Goal: Information Seeking & Learning: Check status

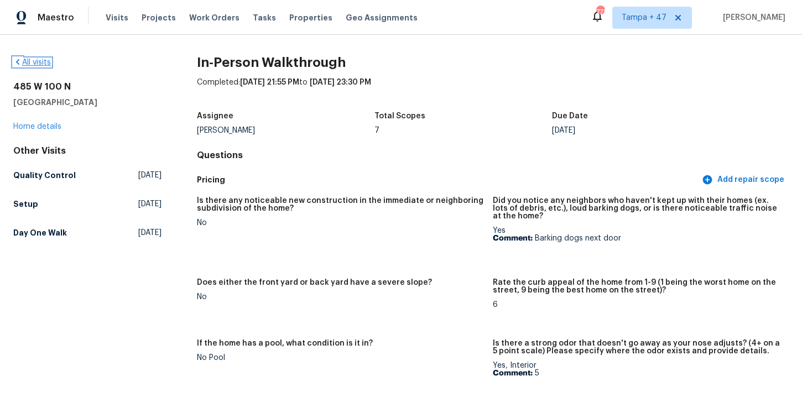
click at [41, 59] on link "All visits" at bounding box center [32, 63] width 38 height 8
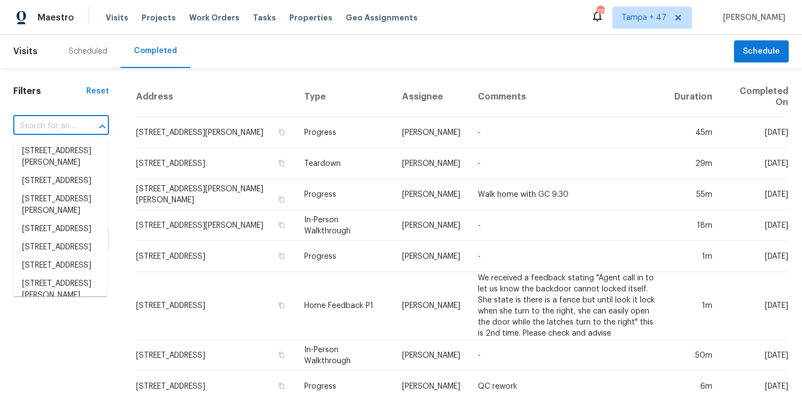
click at [68, 128] on input "text" at bounding box center [45, 126] width 65 height 17
paste input "[STREET_ADDRESS]"
type input "[STREET_ADDRESS]"
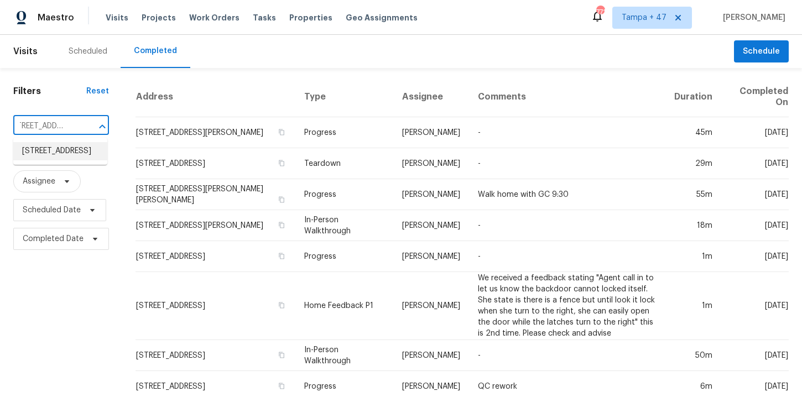
click at [76, 152] on li "[STREET_ADDRESS]" at bounding box center [60, 151] width 94 height 18
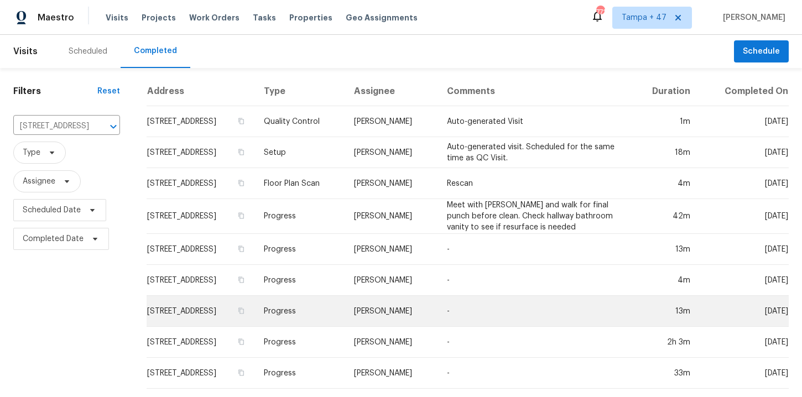
scroll to position [217, 0]
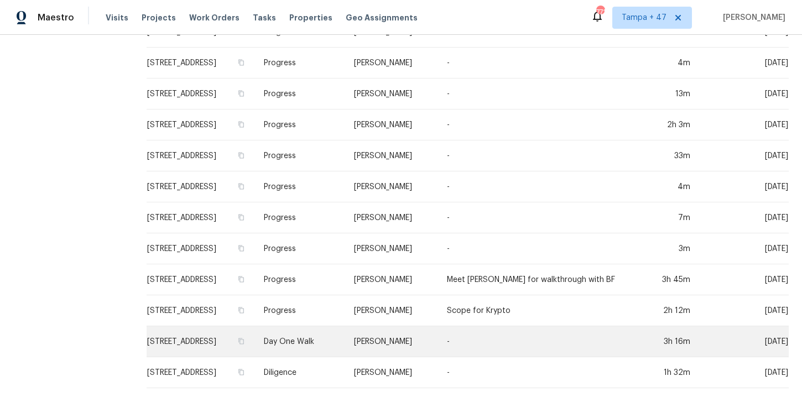
click at [345, 336] on td "Day One Walk" at bounding box center [300, 341] width 90 height 31
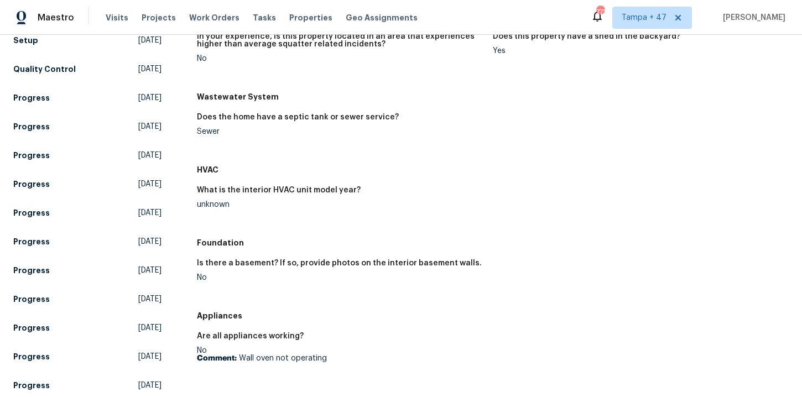
scroll to position [53, 0]
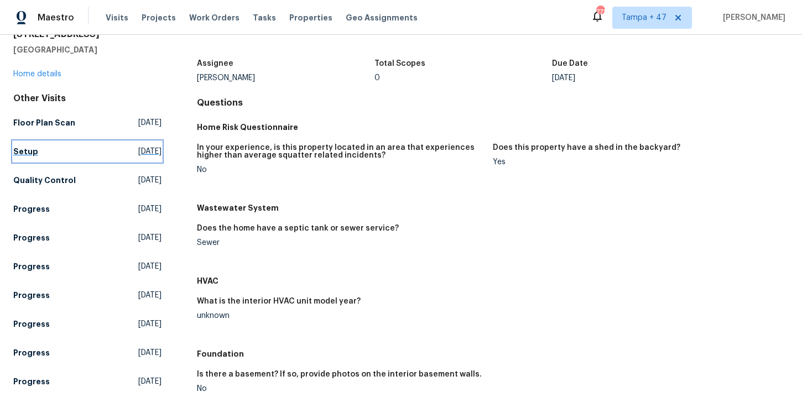
click at [28, 146] on h5 "Setup" at bounding box center [25, 151] width 25 height 11
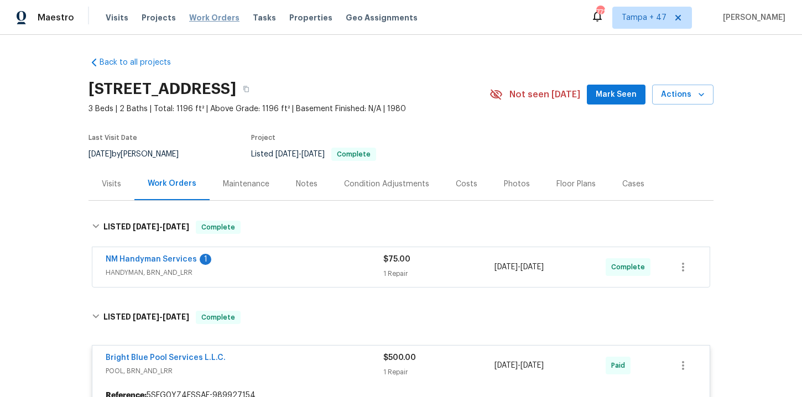
scroll to position [155, 0]
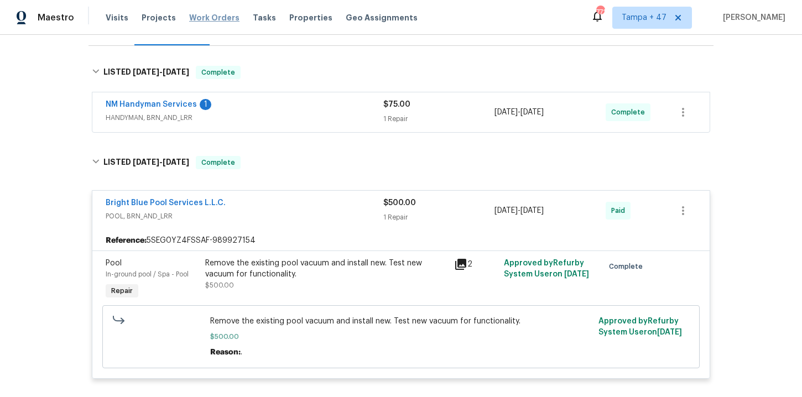
click at [219, 18] on span "Work Orders" at bounding box center [214, 17] width 50 height 11
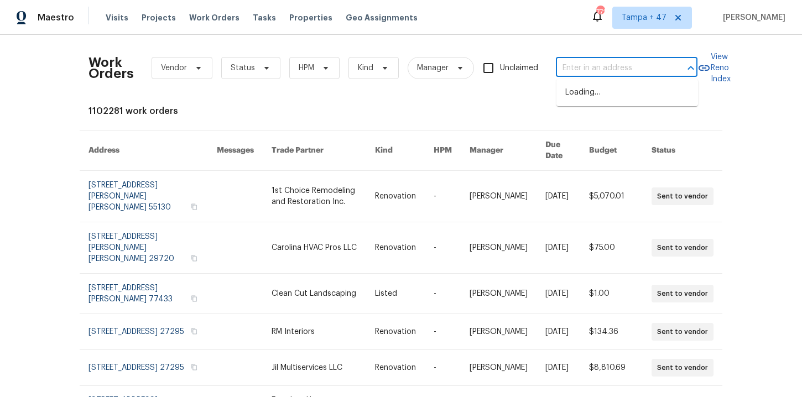
click at [638, 71] on input "text" at bounding box center [611, 68] width 111 height 17
paste input "[STREET_ADDRESS]"
type input "[STREET_ADDRESS]"
click at [617, 99] on li "[STREET_ADDRESS]" at bounding box center [628, 93] width 142 height 18
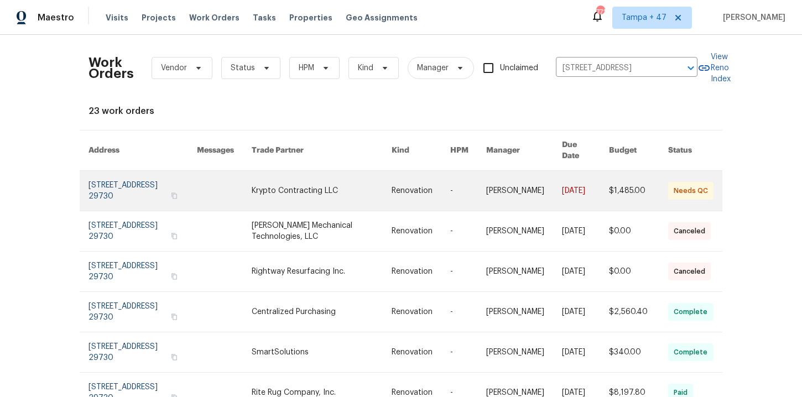
click at [140, 188] on link at bounding box center [143, 191] width 108 height 40
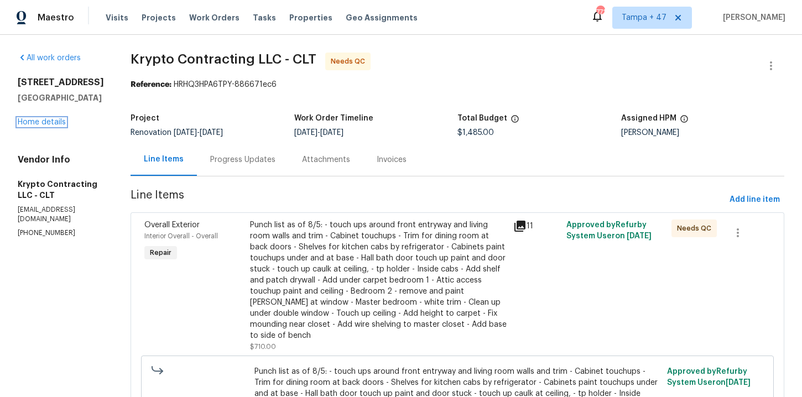
click at [54, 122] on link "Home details" at bounding box center [42, 122] width 48 height 8
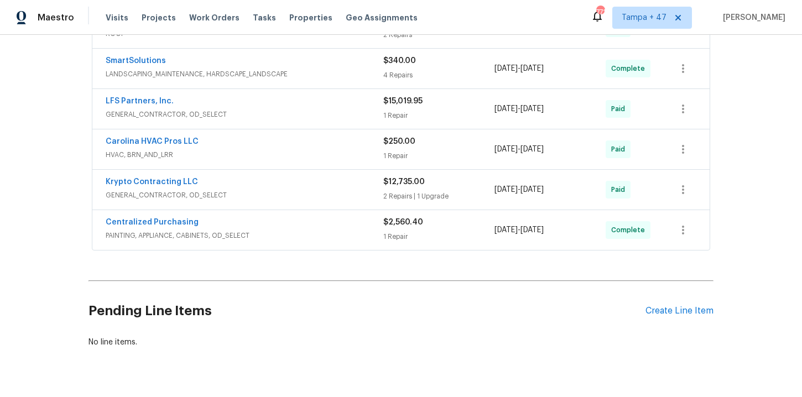
scroll to position [750, 0]
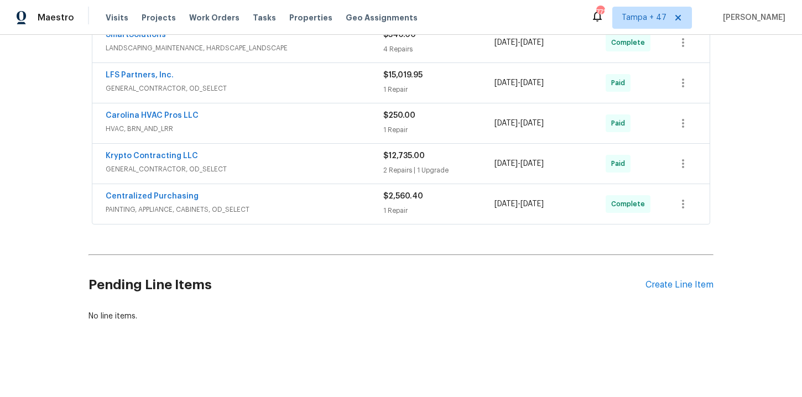
click at [326, 204] on div "Centralized Purchasing" at bounding box center [245, 197] width 278 height 13
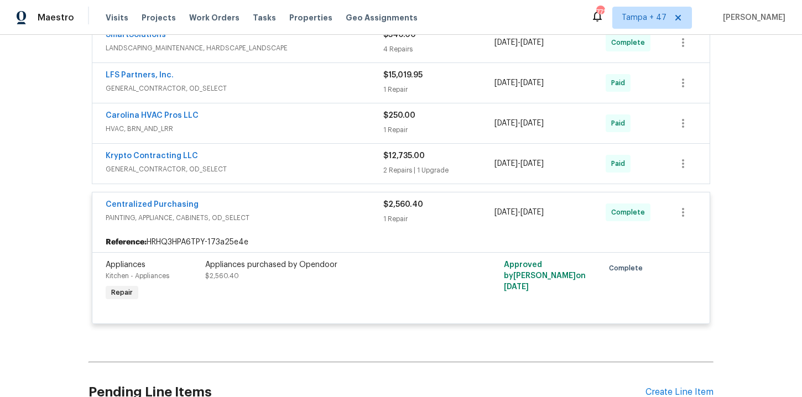
click at [341, 150] on div "Krypto Contracting LLC" at bounding box center [245, 156] width 278 height 13
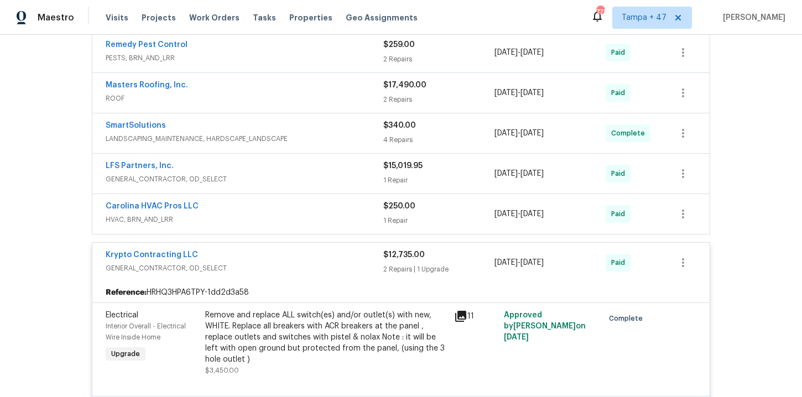
scroll to position [658, 0]
click at [318, 224] on span "HVAC, BRN_AND_LRR" at bounding box center [245, 220] width 278 height 11
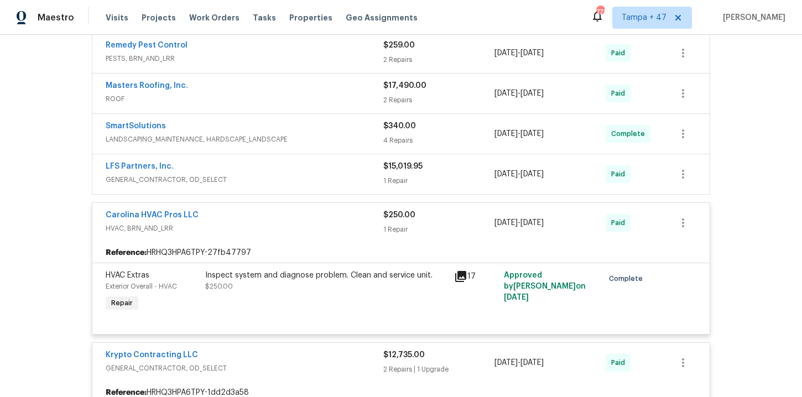
click at [314, 180] on span "GENERAL_CONTRACTOR, OD_SELECT" at bounding box center [245, 179] width 278 height 11
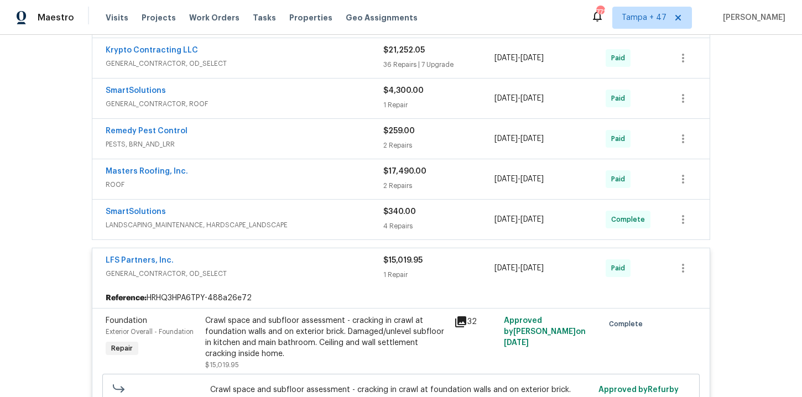
scroll to position [621, 0]
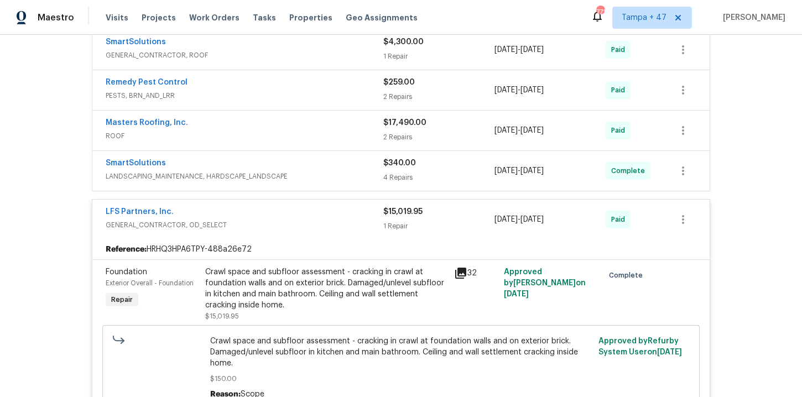
click at [314, 179] on span "LANDSCAPING_MAINTENANCE, HARDSCAPE_LANDSCAPE" at bounding box center [245, 176] width 278 height 11
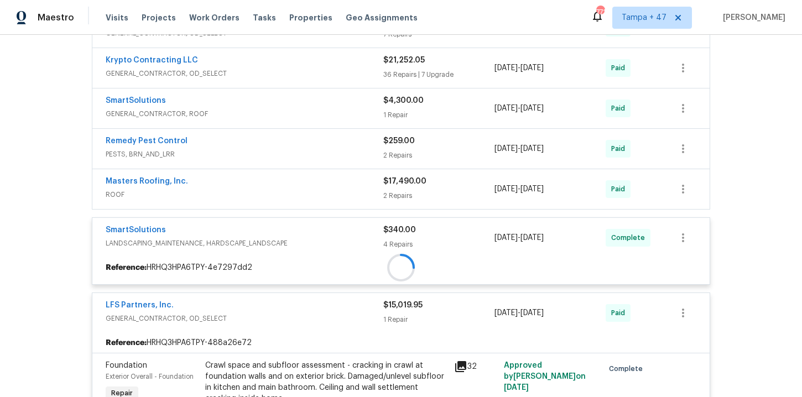
scroll to position [523, 0]
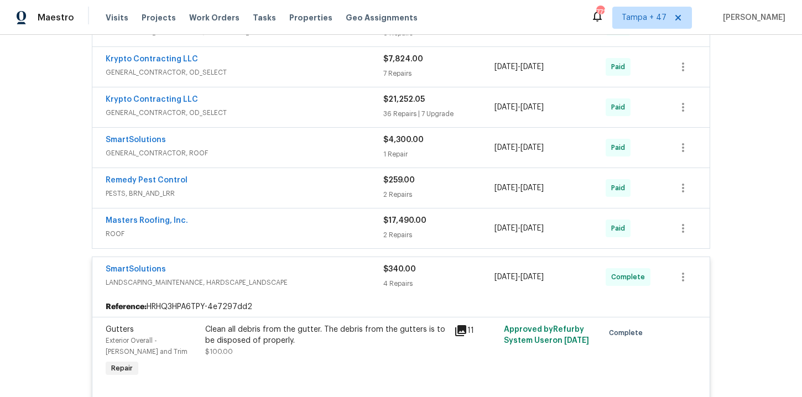
click at [320, 221] on div "Masters Roofing, Inc." at bounding box center [245, 221] width 278 height 13
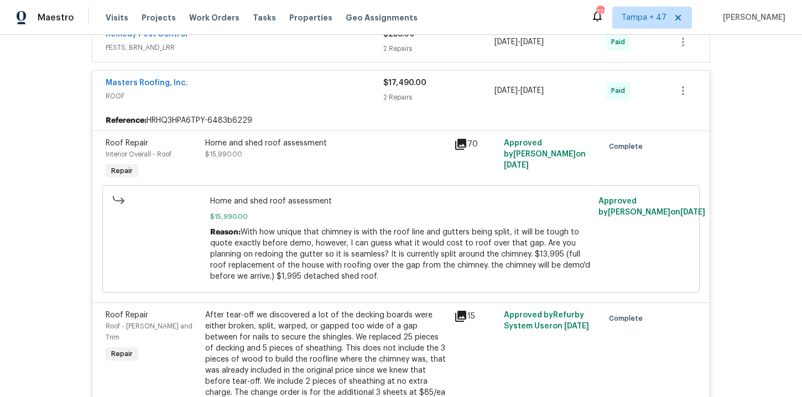
scroll to position [542, 0]
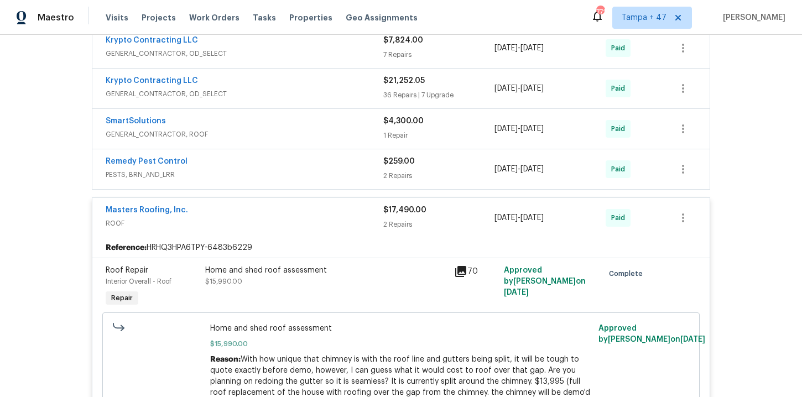
click at [306, 172] on span "PESTS, BRN_AND_LRR" at bounding box center [245, 174] width 278 height 11
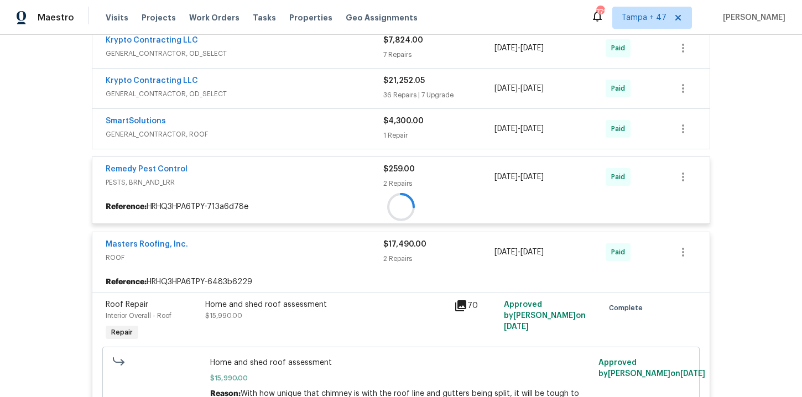
scroll to position [490, 0]
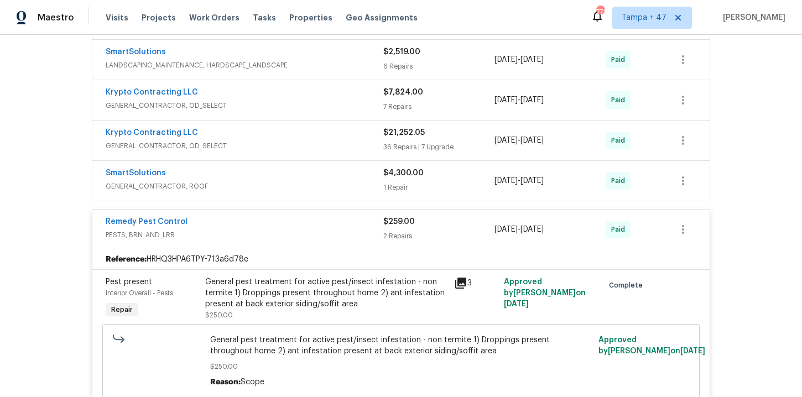
click at [305, 185] on span "GENERAL_CONTRACTOR, ROOF" at bounding box center [245, 186] width 278 height 11
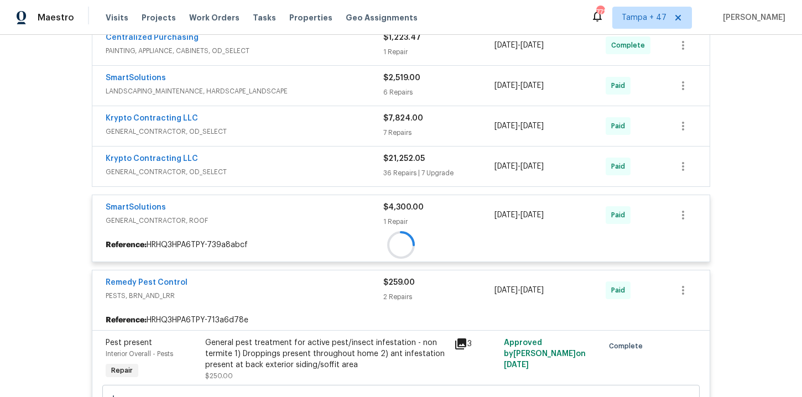
scroll to position [446, 0]
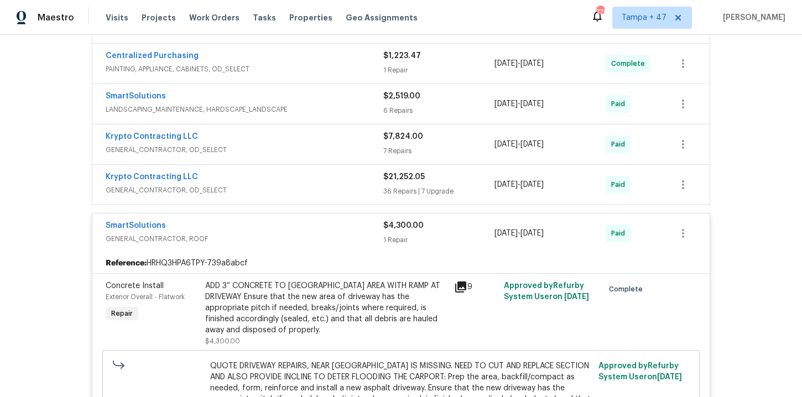
click at [306, 185] on span "GENERAL_CONTRACTOR, OD_SELECT" at bounding box center [245, 190] width 278 height 11
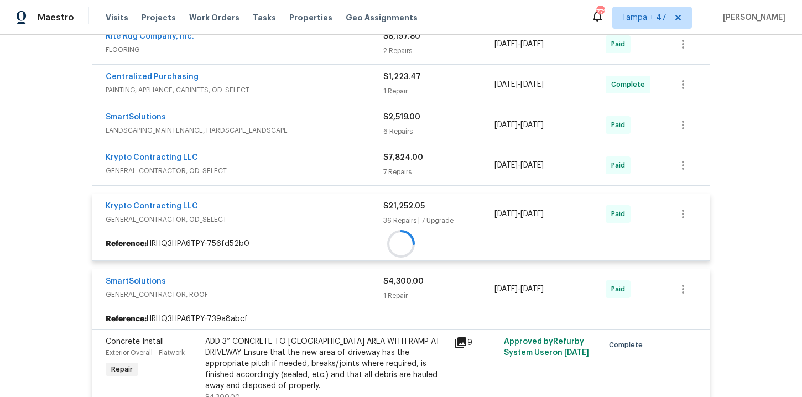
scroll to position [396, 0]
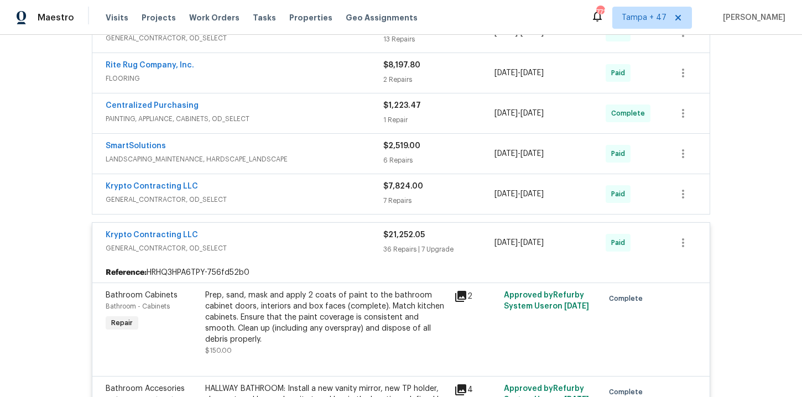
click at [293, 190] on div "Krypto Contracting LLC" at bounding box center [245, 187] width 278 height 13
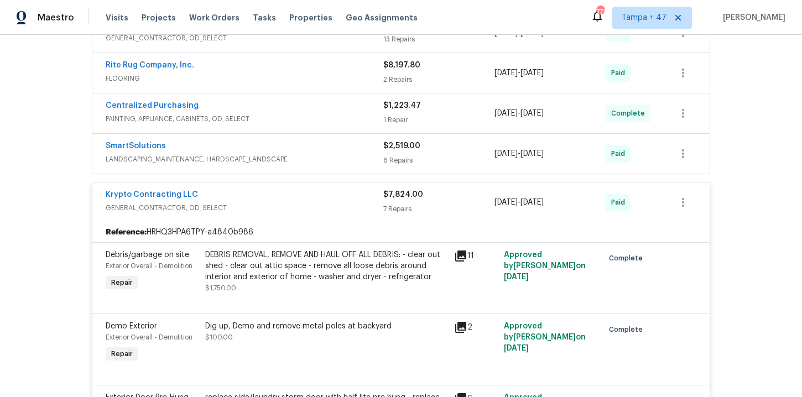
click at [326, 158] on span "LANDSCAPING_MAINTENANCE, HARDSCAPE_LANDSCAPE" at bounding box center [245, 159] width 278 height 11
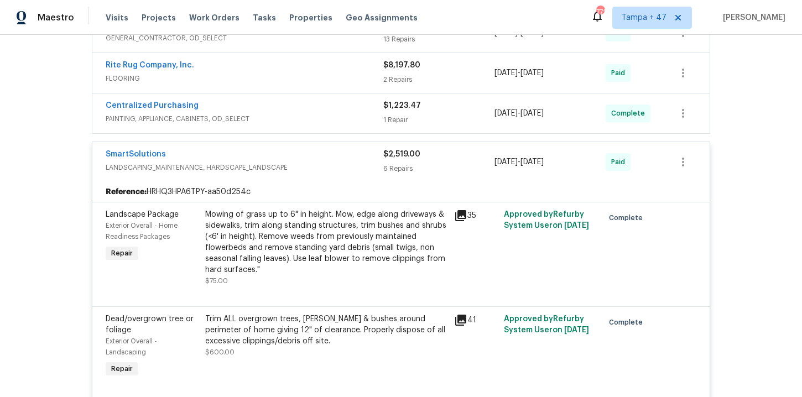
click at [314, 111] on div "Centralized Purchasing" at bounding box center [245, 106] width 278 height 13
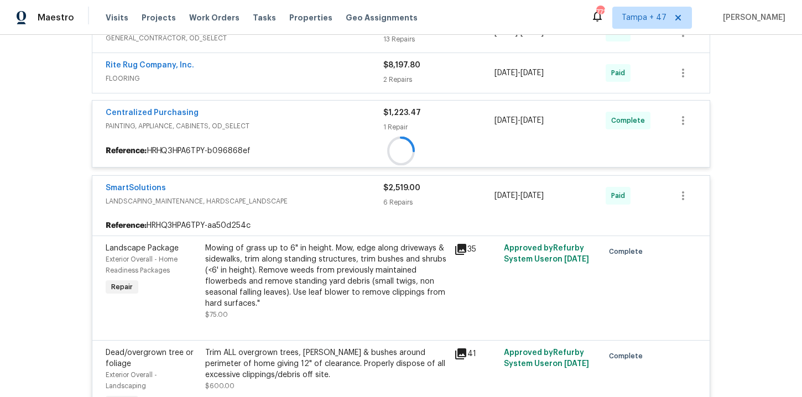
scroll to position [318, 0]
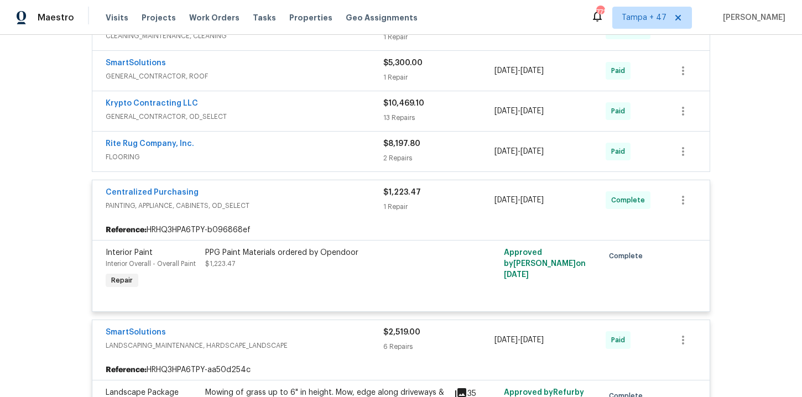
click at [311, 147] on div "Rite Rug Company, Inc." at bounding box center [245, 144] width 278 height 13
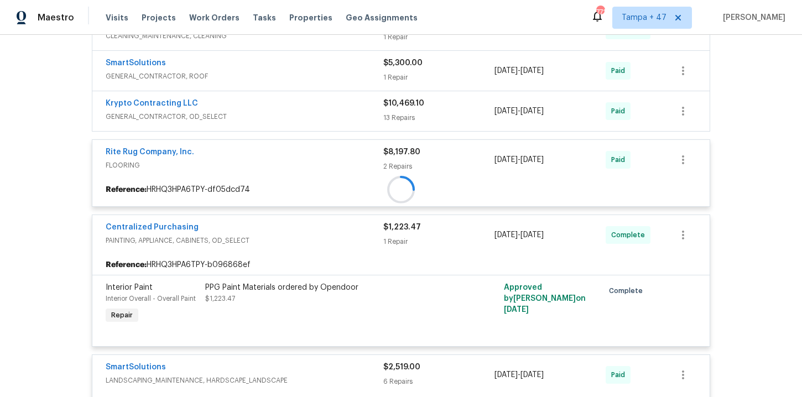
scroll to position [255, 0]
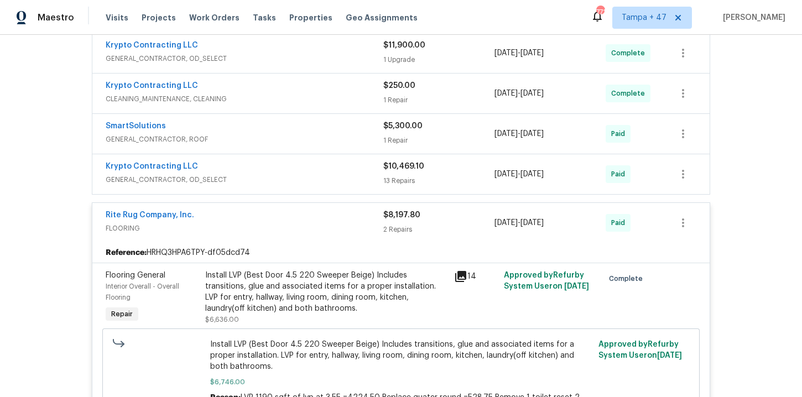
click at [308, 175] on span "GENERAL_CONTRACTOR, OD_SELECT" at bounding box center [245, 179] width 278 height 11
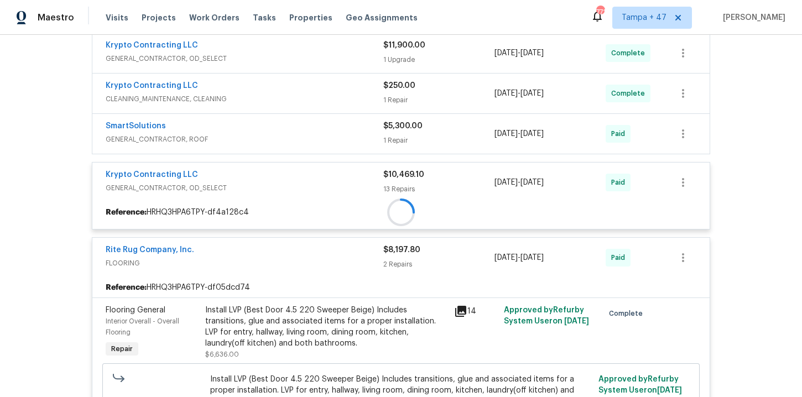
scroll to position [225, 0]
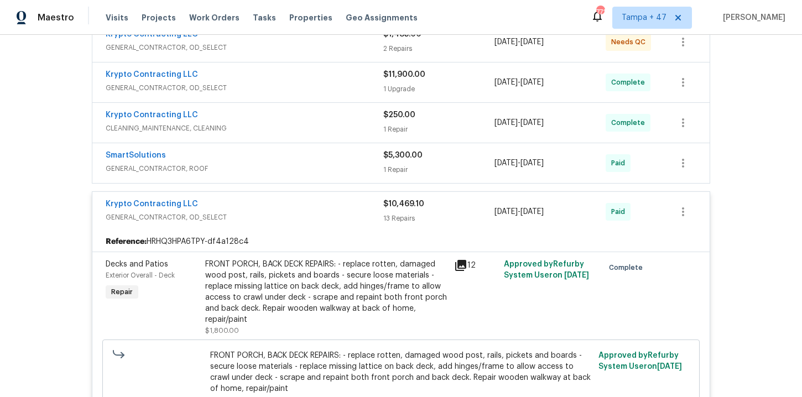
click at [316, 160] on div "SmartSolutions" at bounding box center [245, 156] width 278 height 13
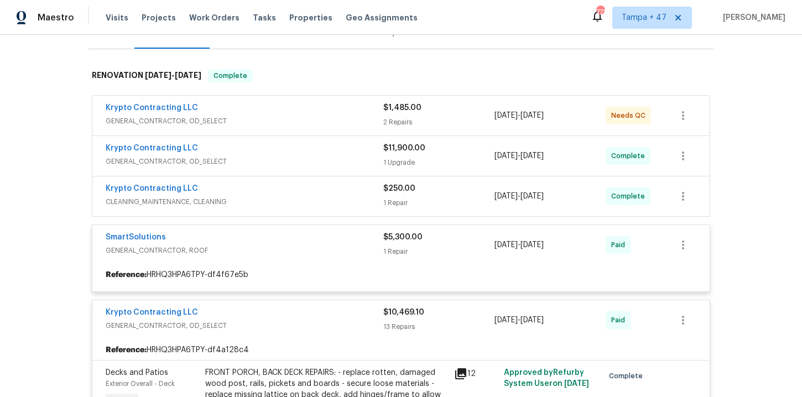
scroll to position [148, 0]
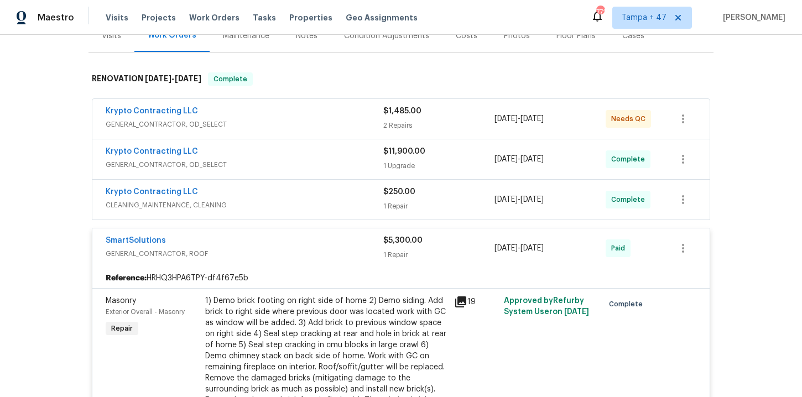
click at [316, 197] on div "Krypto Contracting LLC" at bounding box center [245, 192] width 278 height 13
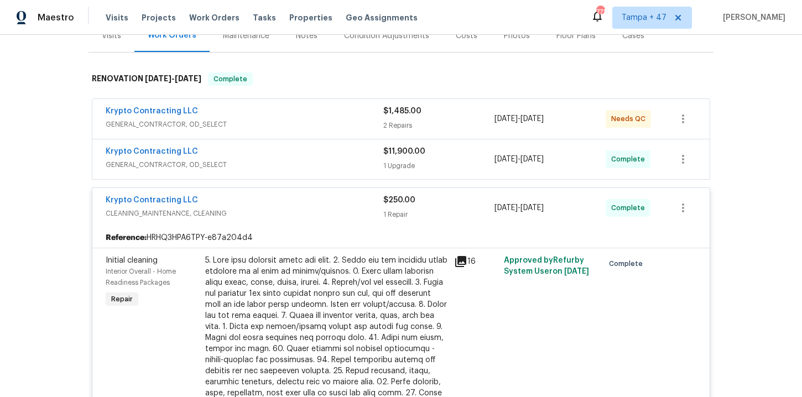
click at [306, 163] on span "GENERAL_CONTRACTOR, OD_SELECT" at bounding box center [245, 164] width 278 height 11
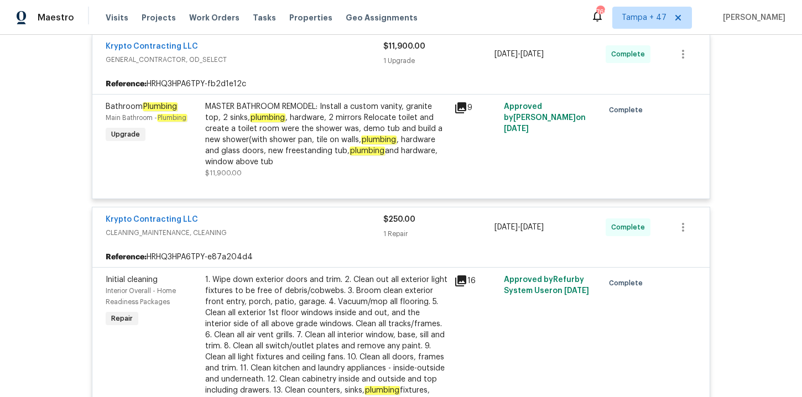
scroll to position [2963, 0]
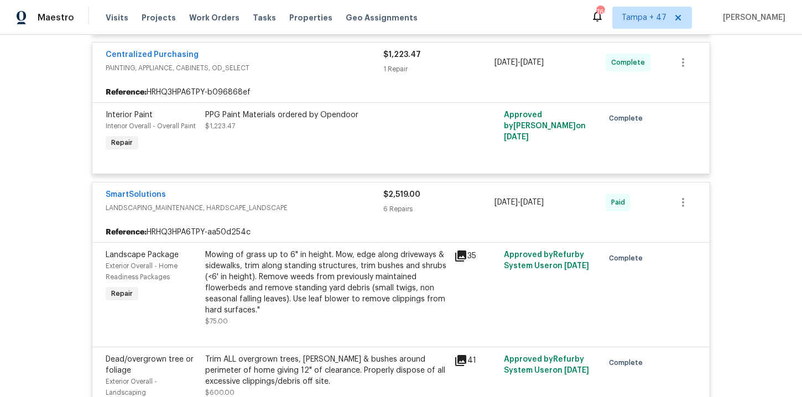
click at [319, 288] on div "Mowing of grass up to 6" in height. Mow, edge along driveways & sidewalks, trim…" at bounding box center [326, 283] width 242 height 66
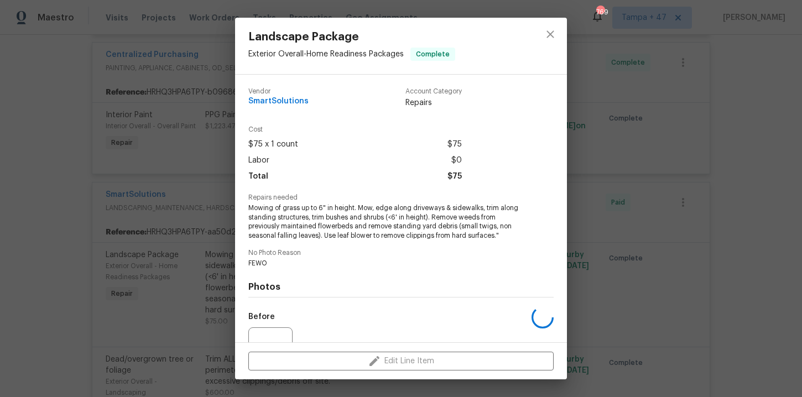
scroll to position [112, 0]
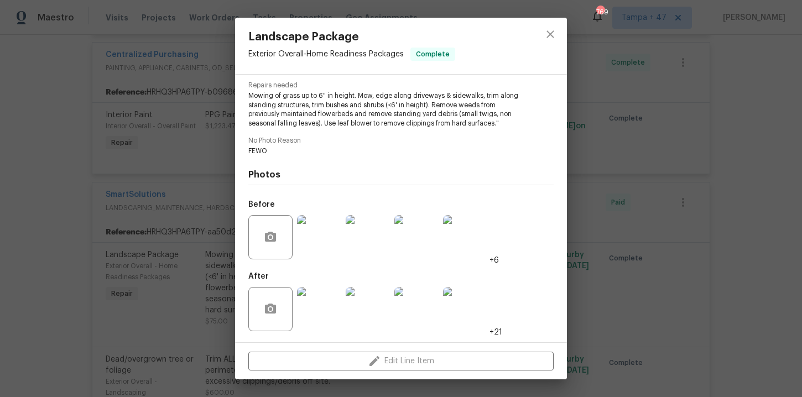
click at [311, 238] on img at bounding box center [319, 237] width 44 height 44
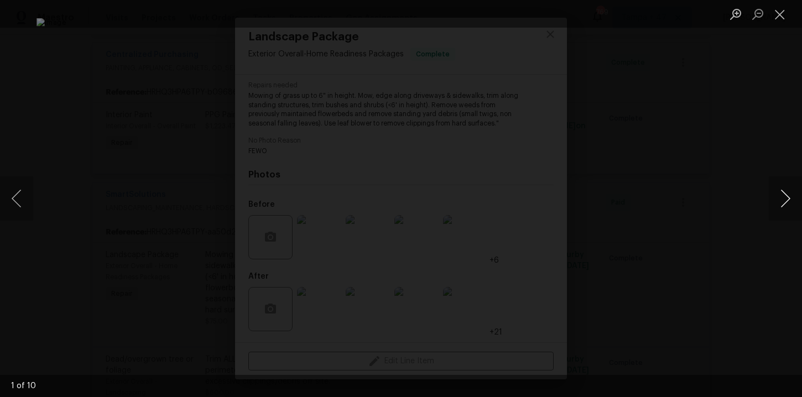
click at [782, 198] on button "Next image" at bounding box center [785, 198] width 33 height 44
click at [782, 199] on button "Next image" at bounding box center [785, 198] width 33 height 44
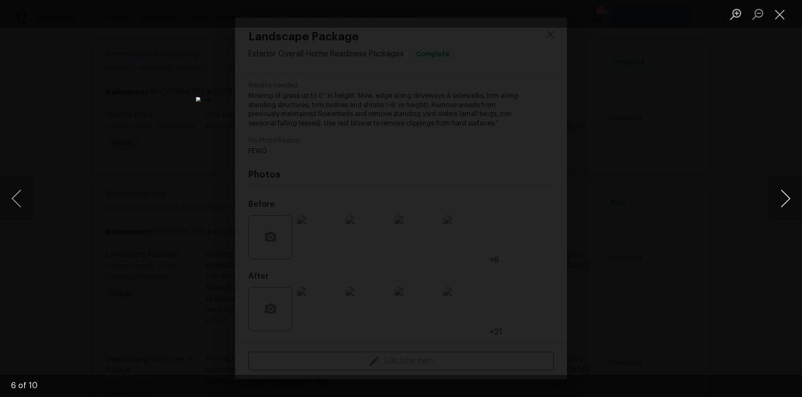
click at [782, 199] on button "Next image" at bounding box center [785, 198] width 33 height 44
click at [782, 200] on button "Next image" at bounding box center [785, 198] width 33 height 44
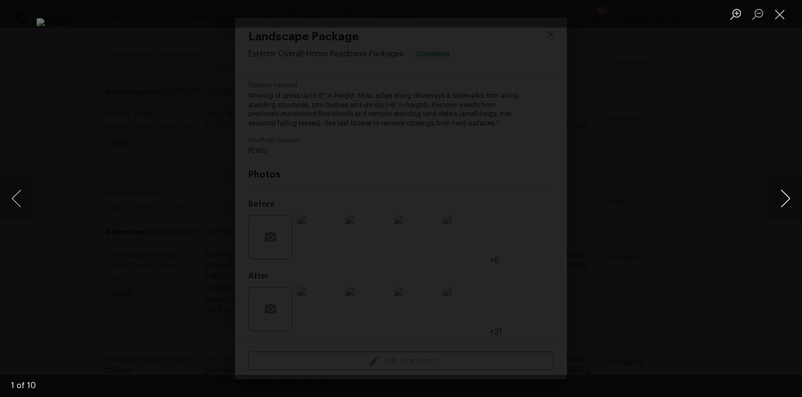
click at [782, 200] on button "Next image" at bounding box center [785, 198] width 33 height 44
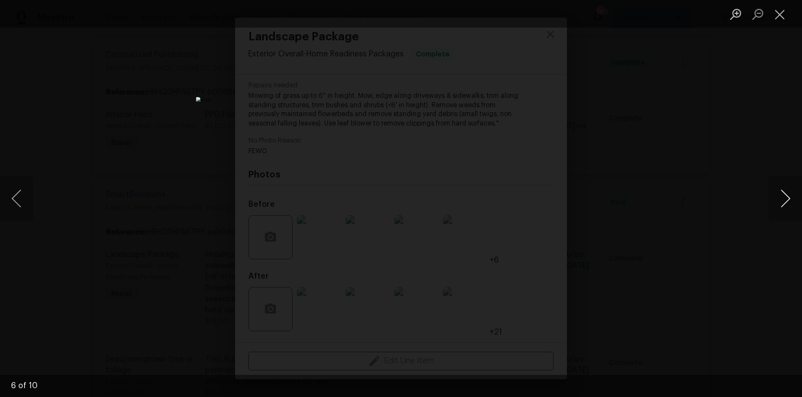
click at [782, 200] on button "Next image" at bounding box center [785, 198] width 33 height 44
click at [726, 169] on div "Lightbox" at bounding box center [401, 198] width 802 height 397
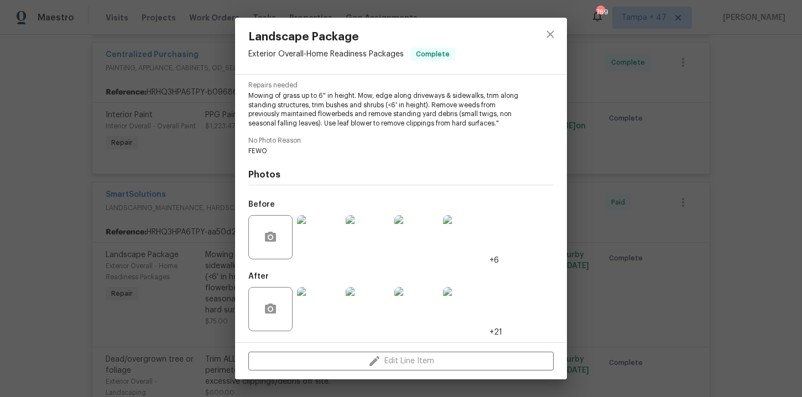
click at [331, 311] on img at bounding box center [319, 309] width 44 height 44
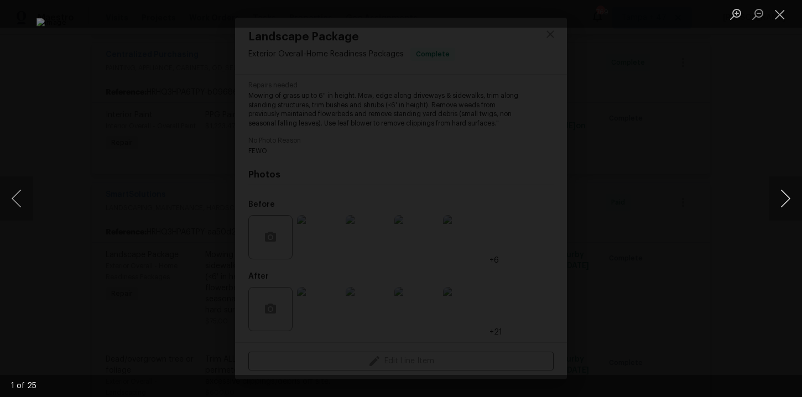
click at [790, 198] on button "Next image" at bounding box center [785, 198] width 33 height 44
click at [25, 191] on button "Previous image" at bounding box center [16, 198] width 33 height 44
click at [724, 202] on div "Lightbox" at bounding box center [401, 198] width 802 height 397
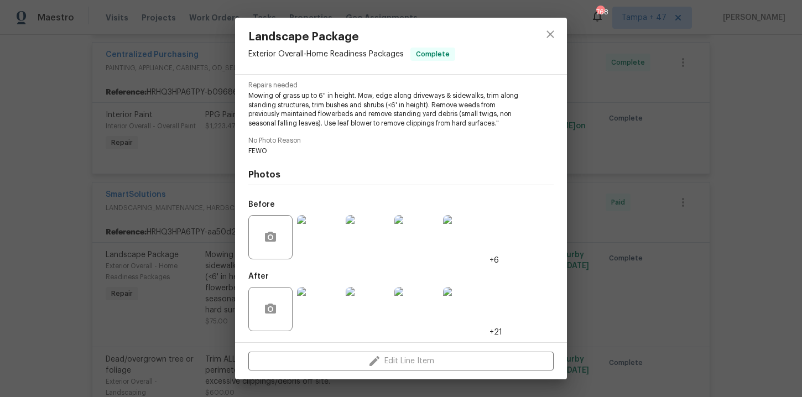
click at [659, 134] on div "Landscape Package Exterior Overall - Home Readiness Packages Complete Vendor Sm…" at bounding box center [401, 198] width 802 height 397
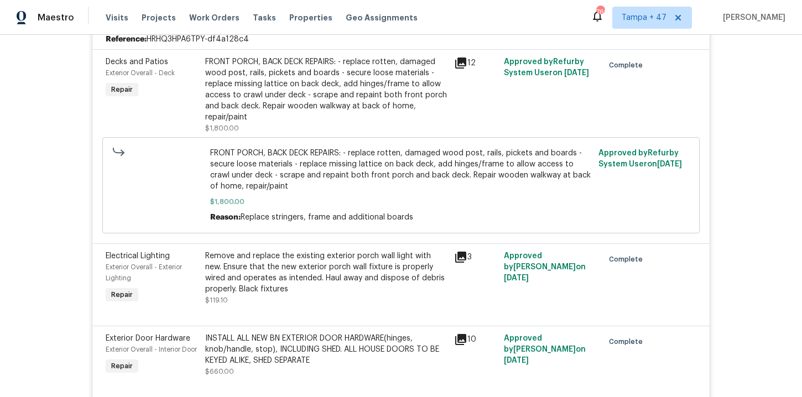
scroll to position [1184, 0]
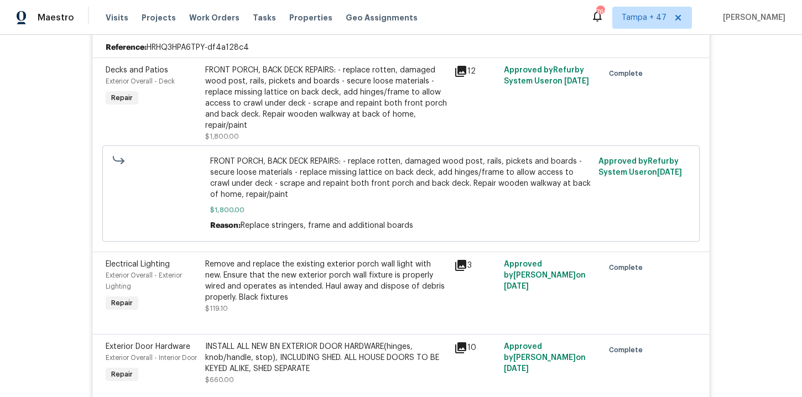
click at [392, 86] on div "FRONT PORCH, BACK DECK REPAIRS: - replace rotten, damaged wood post, rails, pic…" at bounding box center [326, 98] width 242 height 66
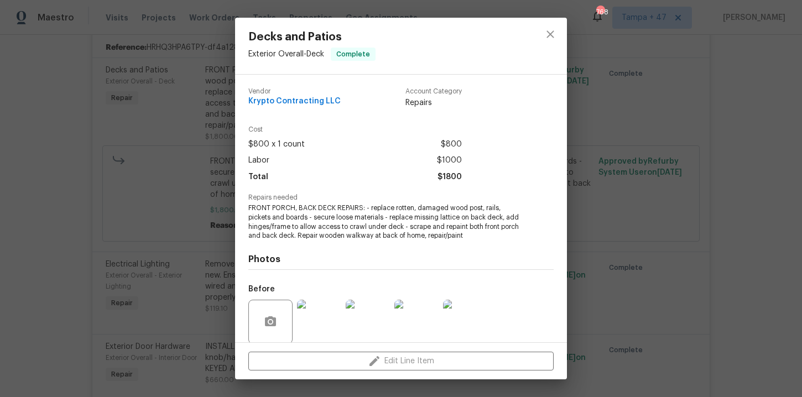
scroll to position [85, 0]
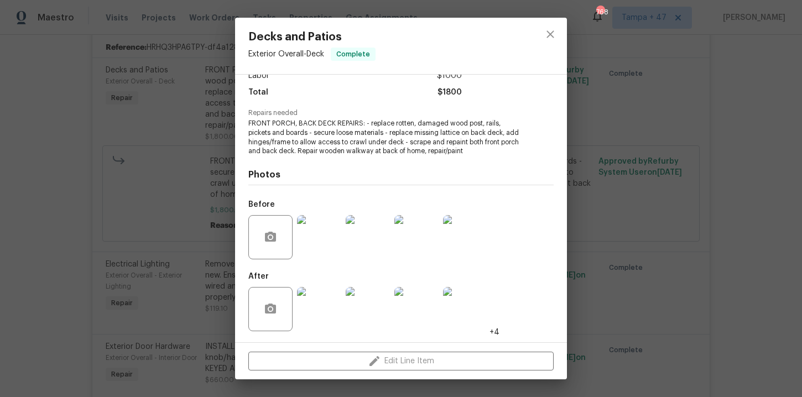
click at [322, 242] on img at bounding box center [319, 237] width 44 height 44
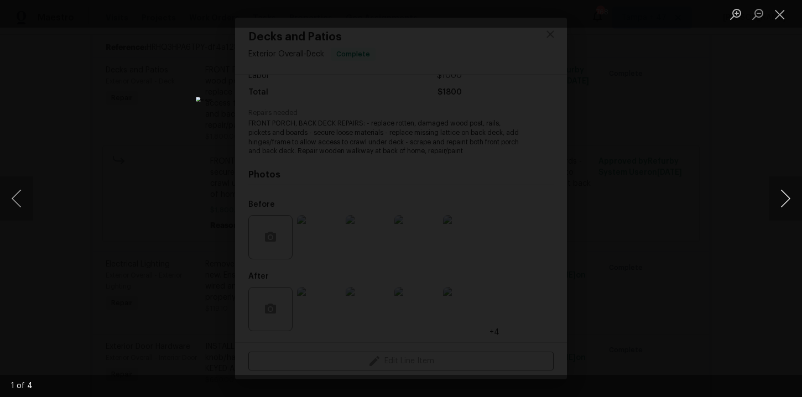
click at [782, 200] on button "Next image" at bounding box center [785, 198] width 33 height 44
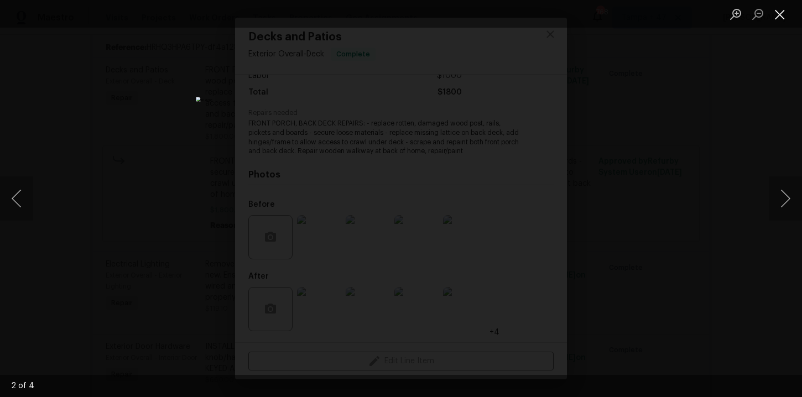
click at [784, 13] on button "Close lightbox" at bounding box center [780, 13] width 22 height 19
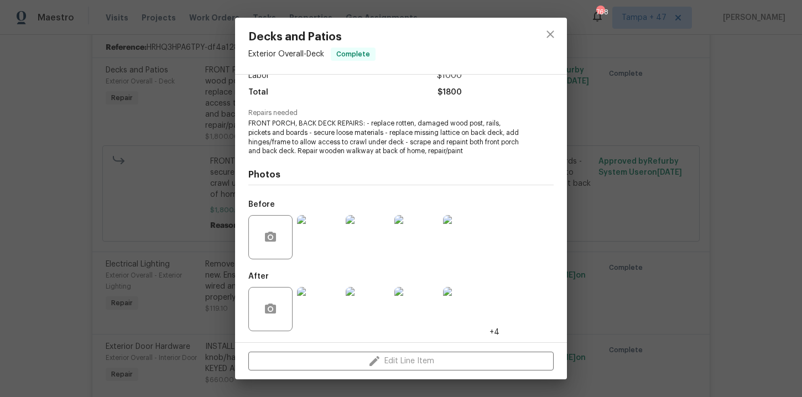
click at [703, 139] on div "Decks and Patios Exterior Overall - Deck Complete Vendor Krypto Contracting LLC…" at bounding box center [401, 198] width 802 height 397
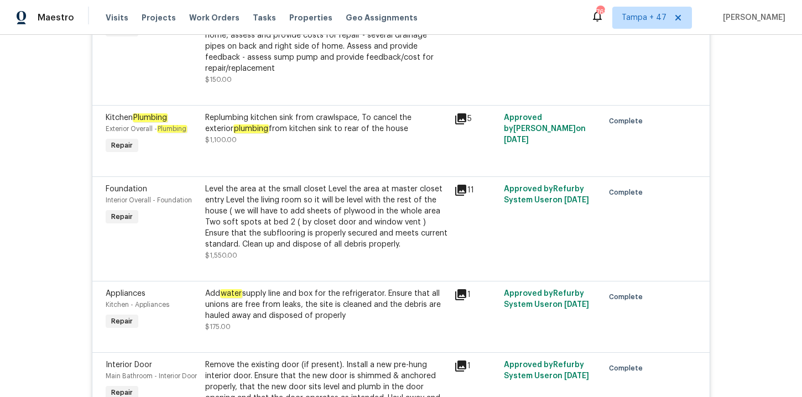
scroll to position [2061, 0]
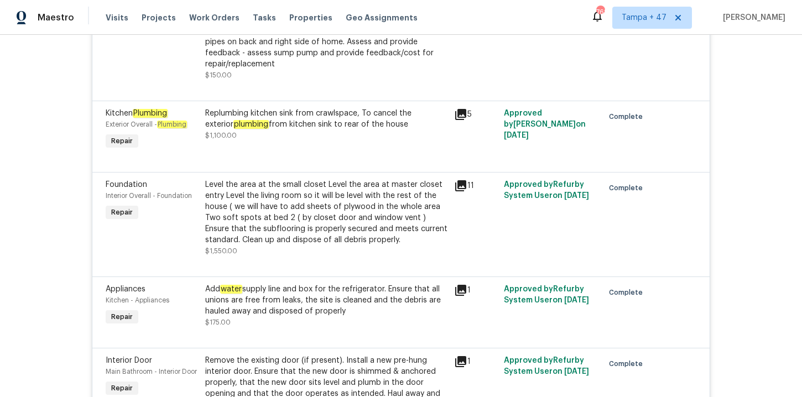
click at [380, 230] on div "Level the area at the small closet Level the area at master closet entry Level …" at bounding box center [326, 212] width 242 height 66
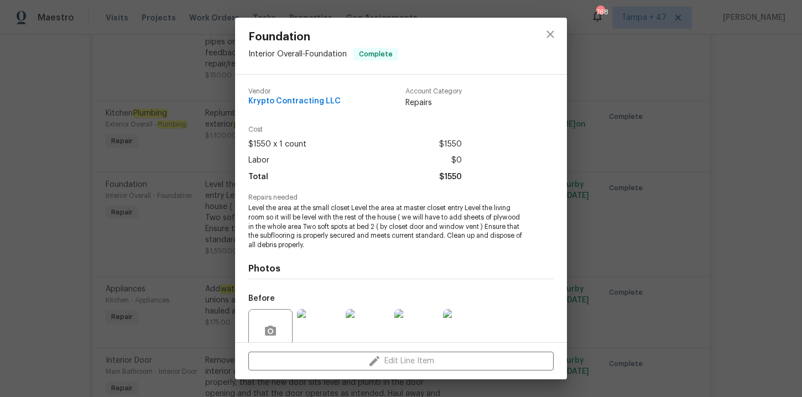
scroll to position [94, 0]
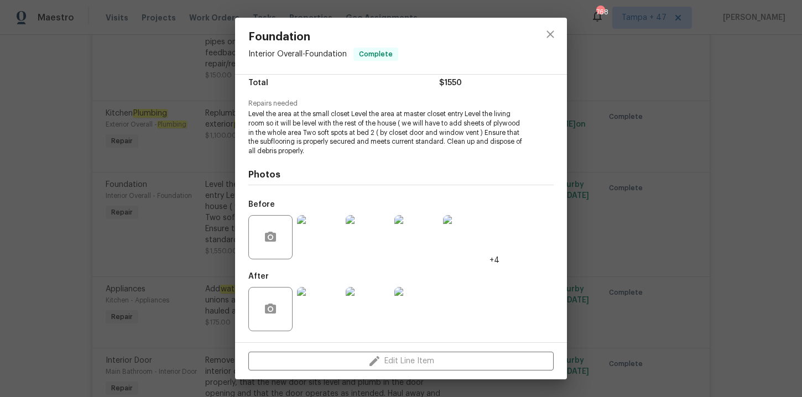
click at [323, 242] on img at bounding box center [319, 237] width 44 height 44
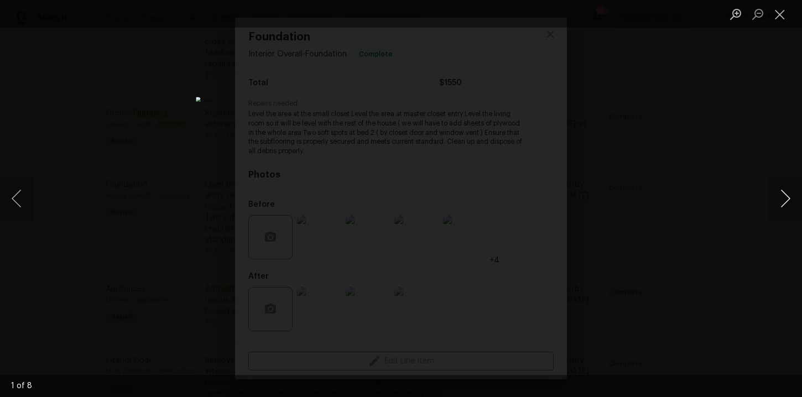
click at [783, 200] on button "Next image" at bounding box center [785, 198] width 33 height 44
click at [778, 16] on button "Close lightbox" at bounding box center [780, 13] width 22 height 19
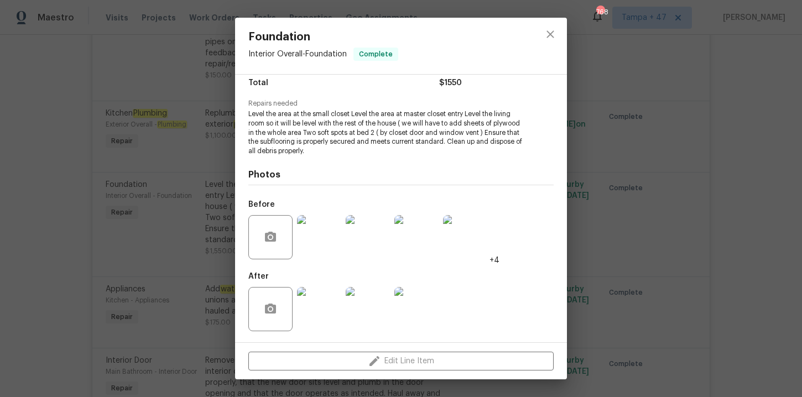
click at [750, 120] on div "Foundation Interior Overall - Foundation Complete Vendor Krypto Contracting LLC…" at bounding box center [401, 198] width 802 height 397
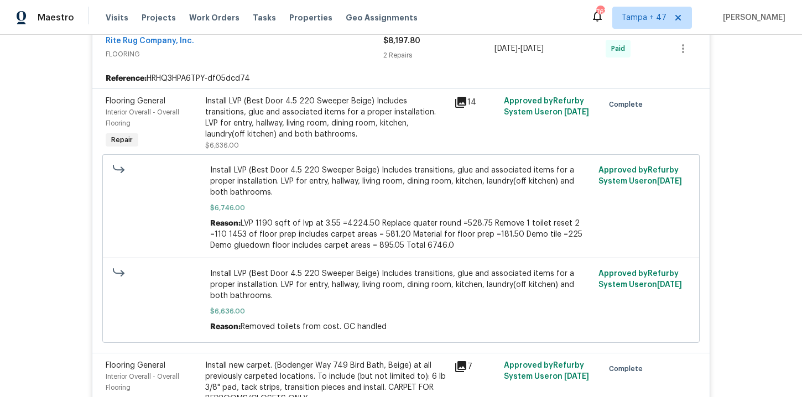
scroll to position [2522, 0]
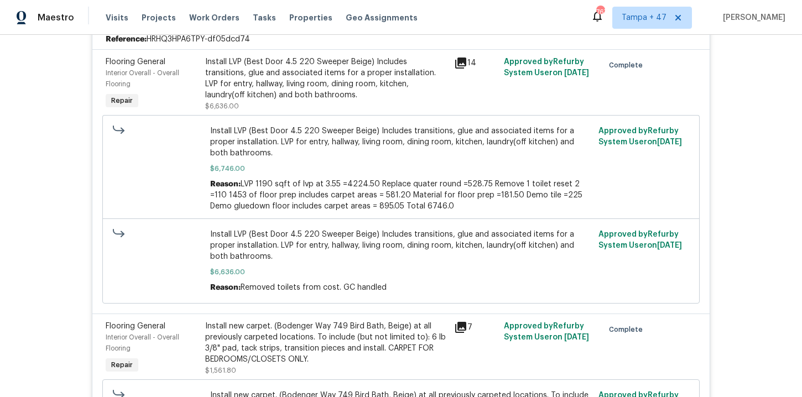
click at [443, 108] on div "Install LVP (Best Door 4.5 220 Sweeper Beige) Includes transitions, glue and as…" at bounding box center [326, 83] width 242 height 55
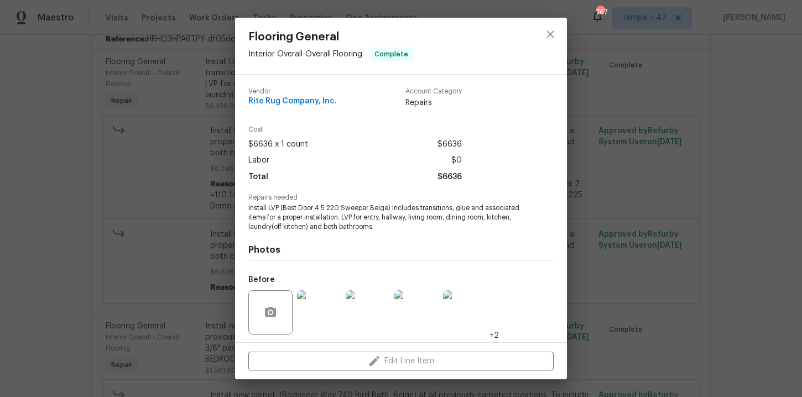
click at [465, 225] on span "Install LVP (Best Door 4.5 220 Sweeper Beige) Includes transitions, glue and as…" at bounding box center [385, 218] width 275 height 28
click at [445, 208] on span "Install LVP (Best Door 4.5 220 Sweeper Beige) Includes transitions, glue and as…" at bounding box center [385, 218] width 275 height 28
drag, startPoint x: 366, startPoint y: 217, endPoint x: 370, endPoint y: 226, distance: 9.4
click at [370, 227] on span "Install LVP (Best Door 4.5 220 Sweeper Beige) Includes transitions, glue and as…" at bounding box center [385, 218] width 275 height 28
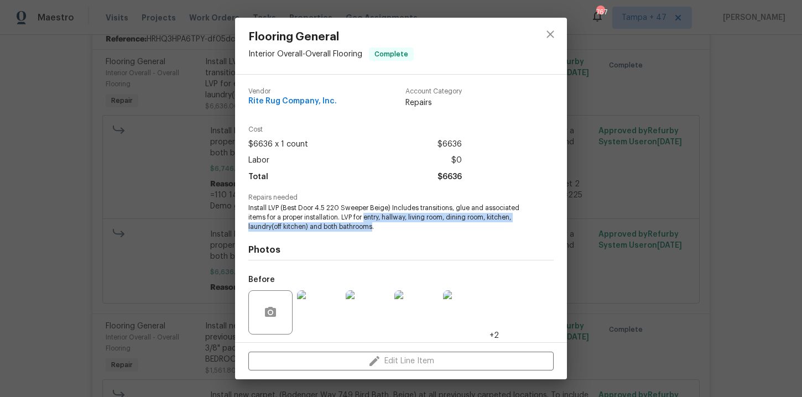
drag, startPoint x: 367, startPoint y: 217, endPoint x: 373, endPoint y: 227, distance: 11.7
click at [373, 227] on span "Install LVP (Best Door 4.5 220 Sweeper Beige) Includes transitions, glue and as…" at bounding box center [385, 218] width 275 height 28
copy span "entry, hallway, living room, dining room, kitchen, laundry(off kitchen) and bot…"
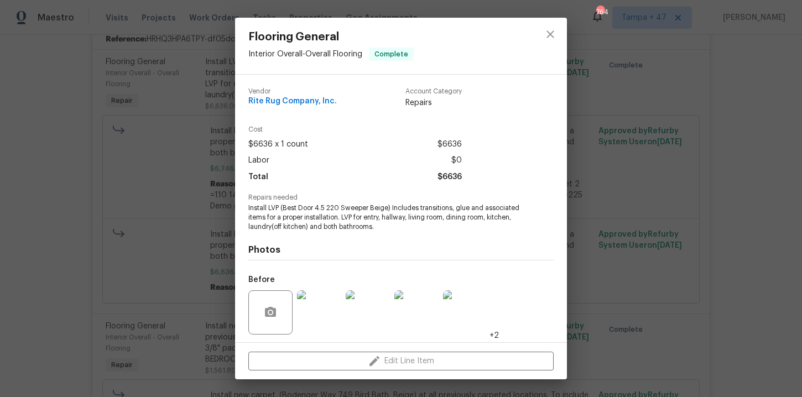
click at [746, 156] on div "Flooring General Interior Overall - Overall Flooring Complete Vendor Rite Rug C…" at bounding box center [401, 198] width 802 height 397
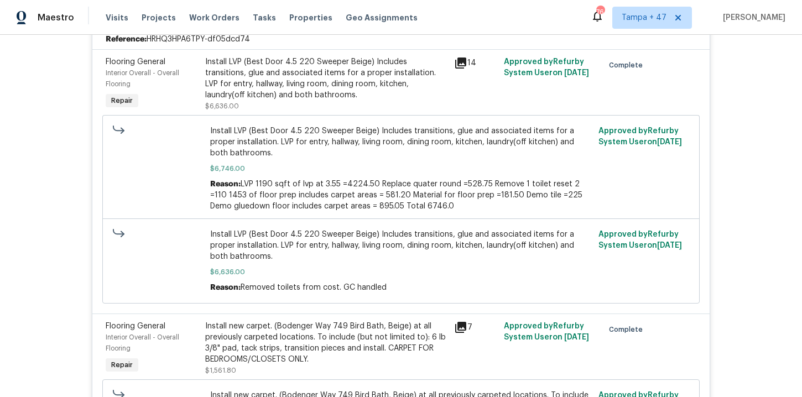
scroll to position [2672, 0]
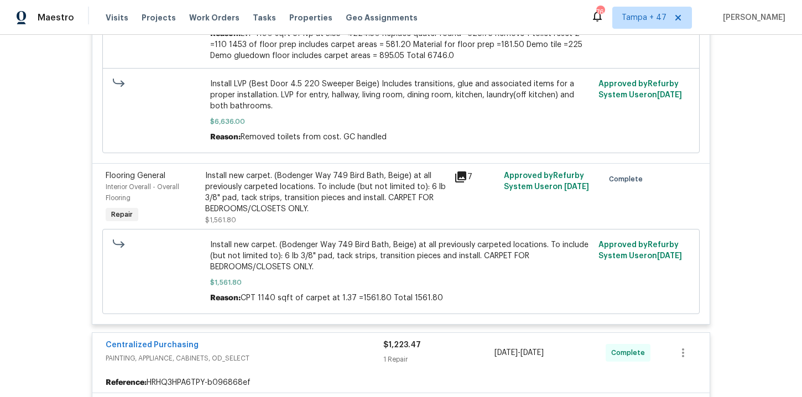
click at [423, 225] on div "Install new carpet. (Bodenger Way 749 Bird Bath, Beige) at all previously carpe…" at bounding box center [326, 197] width 242 height 55
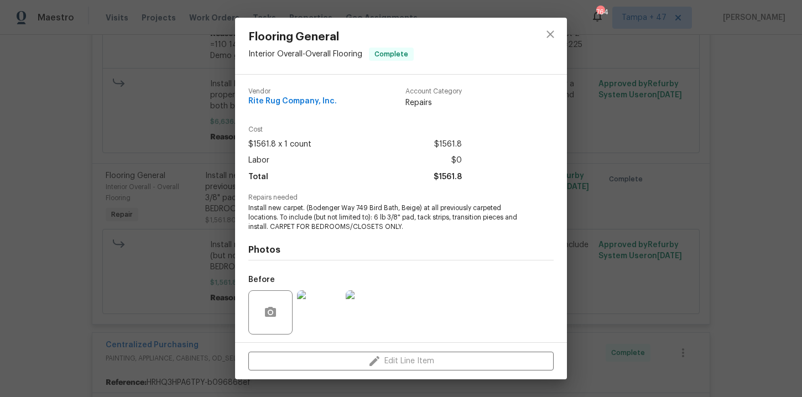
click at [742, 139] on div "Flooring General Interior Overall - Overall Flooring Complete Vendor Rite Rug C…" at bounding box center [401, 198] width 802 height 397
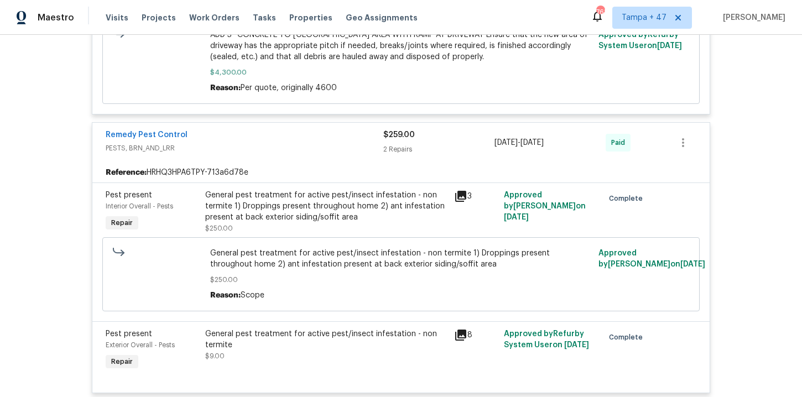
scroll to position [10909, 0]
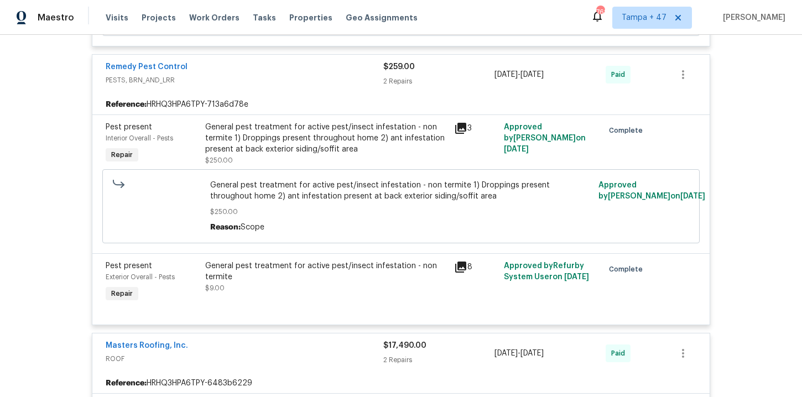
click at [376, 155] on div "General pest treatment for active pest/insect infestation - non termite 1) Drop…" at bounding box center [326, 138] width 242 height 33
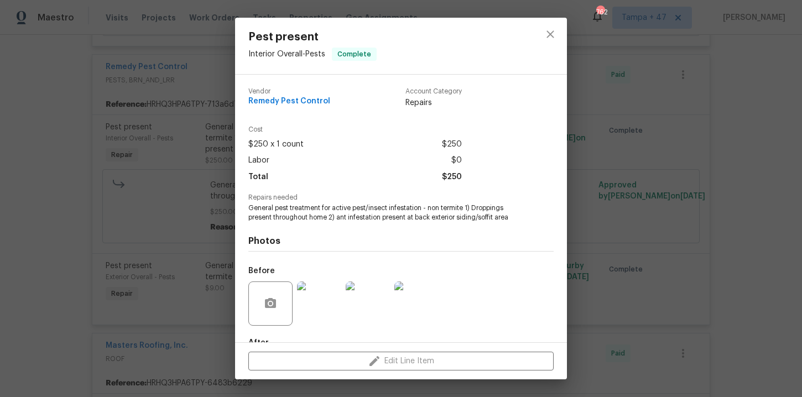
click at [305, 101] on span "Remedy Pest Control" at bounding box center [289, 101] width 82 height 8
copy span "Remedy Pest Control"
click at [115, 253] on div "Pest present Interior Overall - Pests Complete Vendor Remedy Pest Control Accou…" at bounding box center [401, 198] width 802 height 397
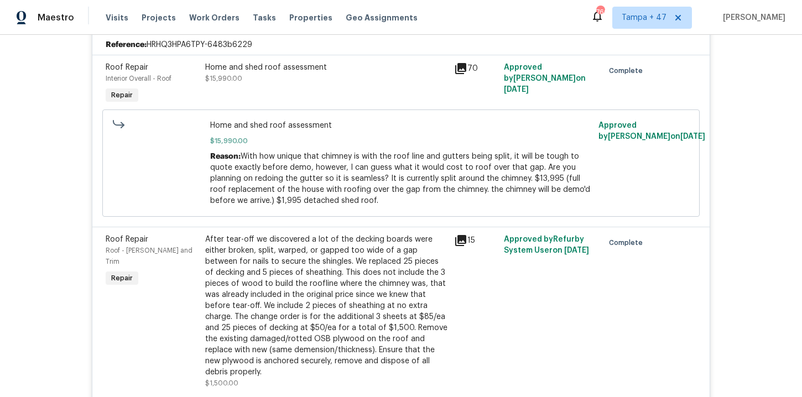
scroll to position [11248, 0]
click at [377, 109] on div "Home and shed roof assessment $15,990.00" at bounding box center [326, 83] width 249 height 51
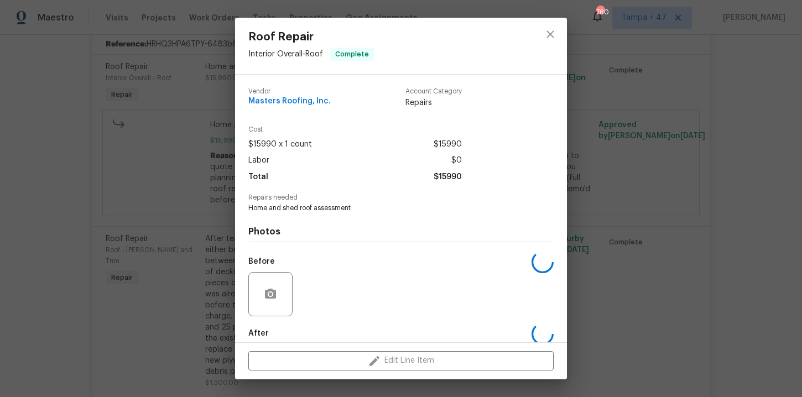
scroll to position [57, 0]
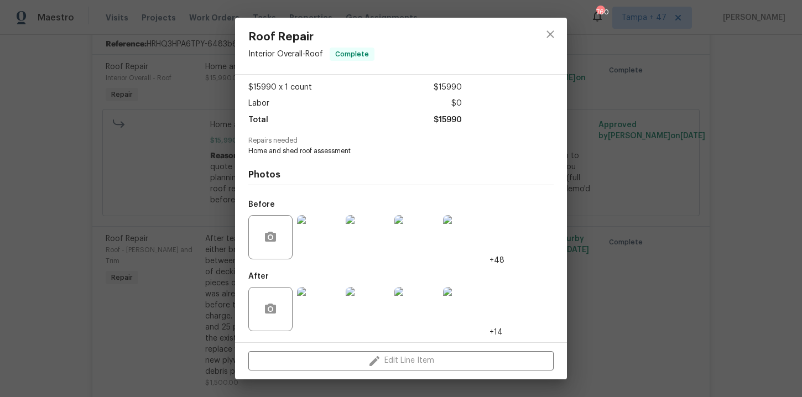
click at [328, 250] on img at bounding box center [319, 237] width 44 height 44
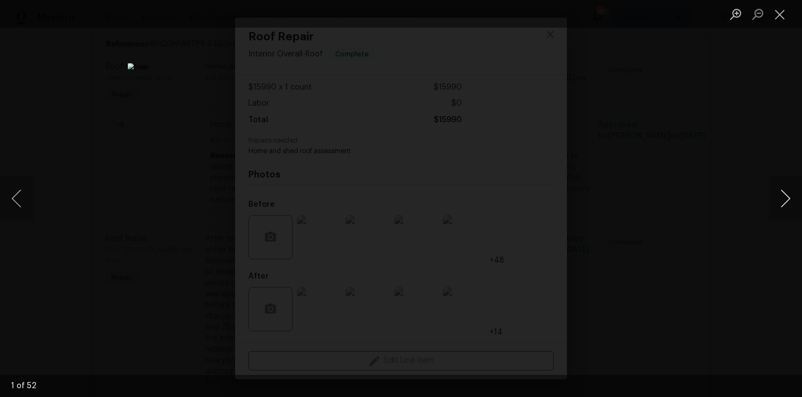
click at [794, 183] on button "Next image" at bounding box center [785, 198] width 33 height 44
click at [782, 196] on button "Next image" at bounding box center [785, 198] width 33 height 44
click at [782, 197] on button "Next image" at bounding box center [785, 198] width 33 height 44
click at [723, 180] on div "Lightbox" at bounding box center [401, 198] width 802 height 397
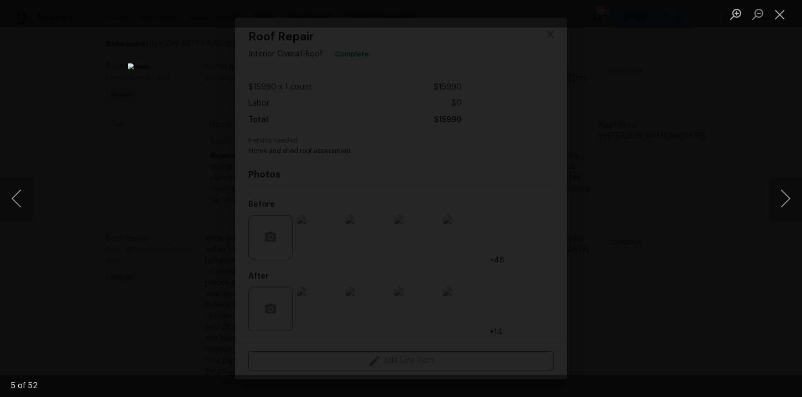
click at [173, 244] on div "Lightbox" at bounding box center [401, 198] width 802 height 397
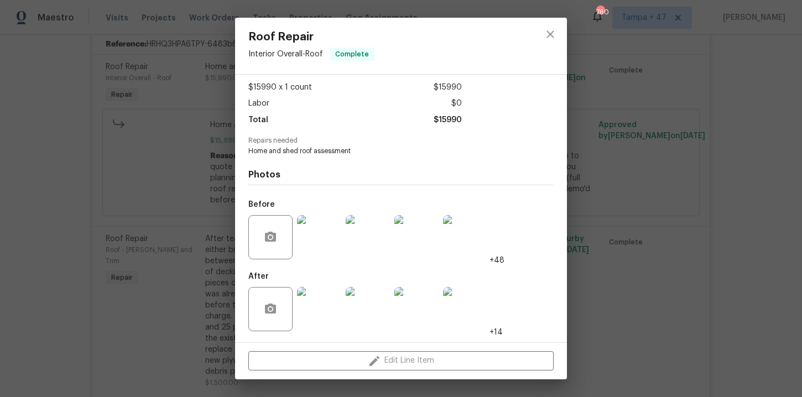
click at [324, 299] on img at bounding box center [319, 309] width 44 height 44
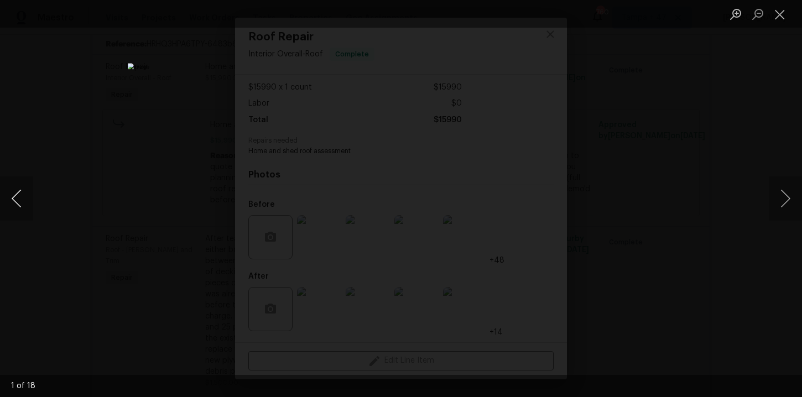
click at [18, 204] on button "Previous image" at bounding box center [16, 198] width 33 height 44
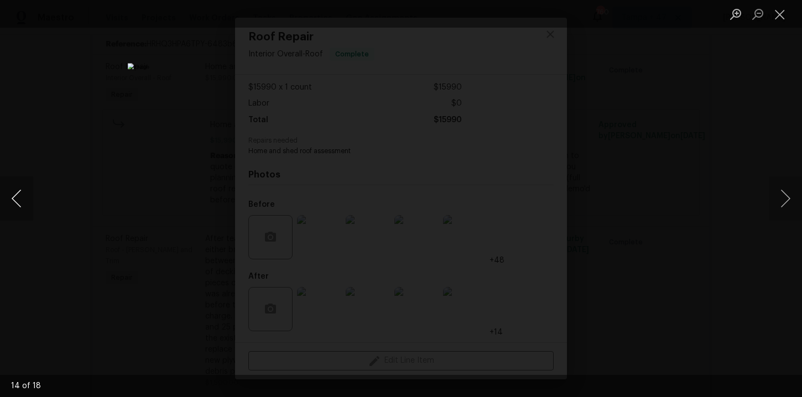
click at [18, 204] on button "Previous image" at bounding box center [16, 198] width 33 height 44
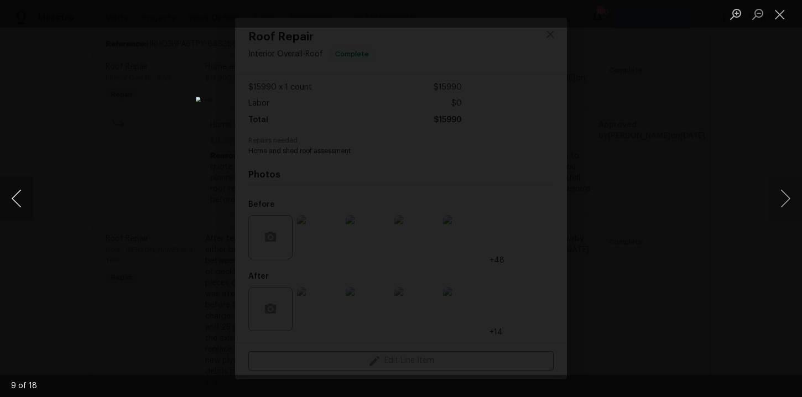
click at [18, 204] on button "Previous image" at bounding box center [16, 198] width 33 height 44
click at [45, 256] on div "Lightbox" at bounding box center [401, 198] width 802 height 397
click at [782, 12] on button "Close lightbox" at bounding box center [780, 13] width 22 height 19
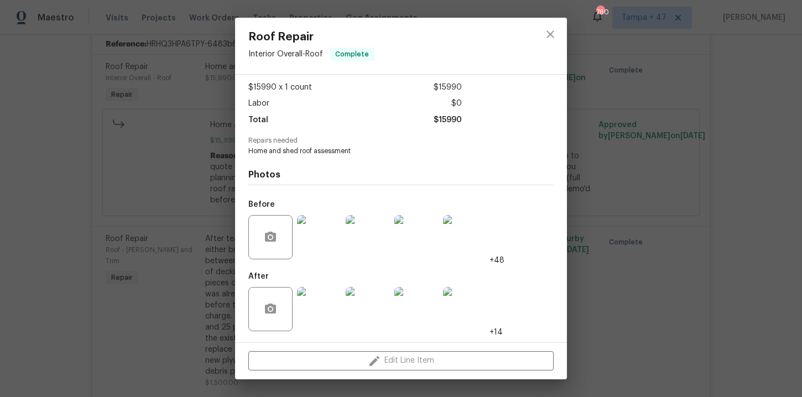
click at [705, 231] on div "Roof Repair Interior Overall - Roof Complete Vendor Masters Roofing, Inc. Accou…" at bounding box center [401, 198] width 802 height 397
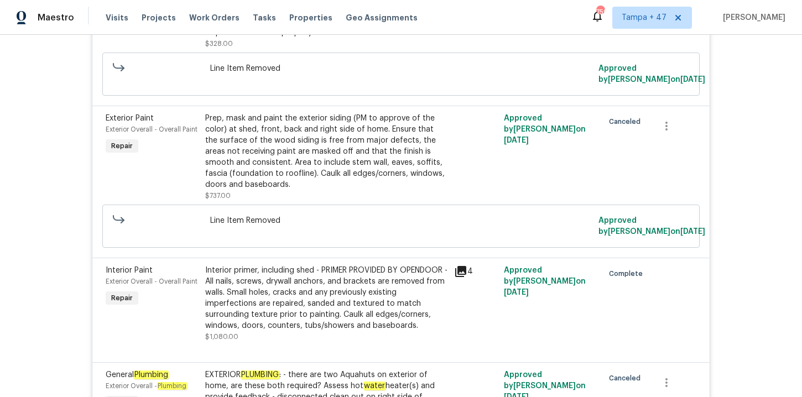
scroll to position [5383, 0]
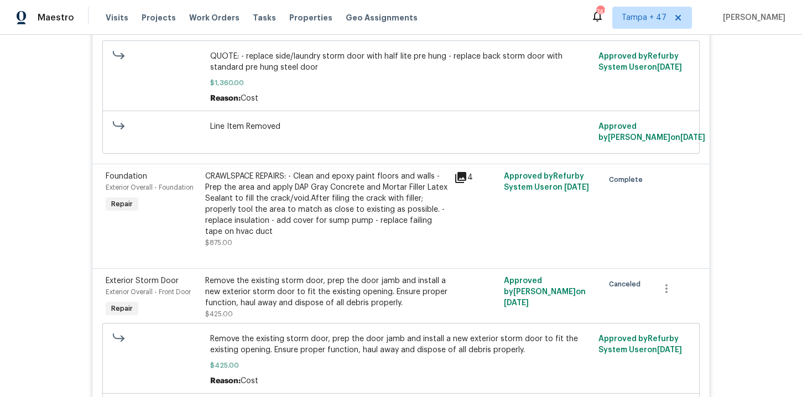
drag, startPoint x: 215, startPoint y: 20, endPoint x: 446, endPoint y: 34, distance: 231.7
click at [215, 20] on span "Work Orders" at bounding box center [214, 17] width 50 height 11
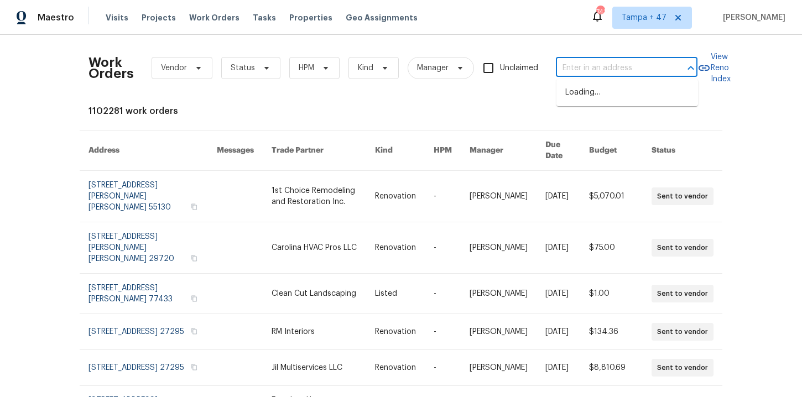
click at [617, 67] on input "text" at bounding box center [611, 68] width 111 height 17
paste input "[STREET_ADDRESS]"
type input "[STREET_ADDRESS]"
click at [607, 90] on li "[STREET_ADDRESS]" at bounding box center [628, 93] width 142 height 18
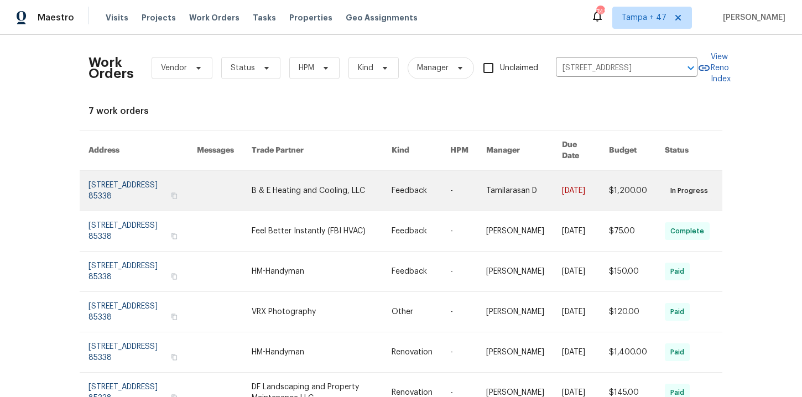
click at [125, 178] on link at bounding box center [143, 191] width 108 height 40
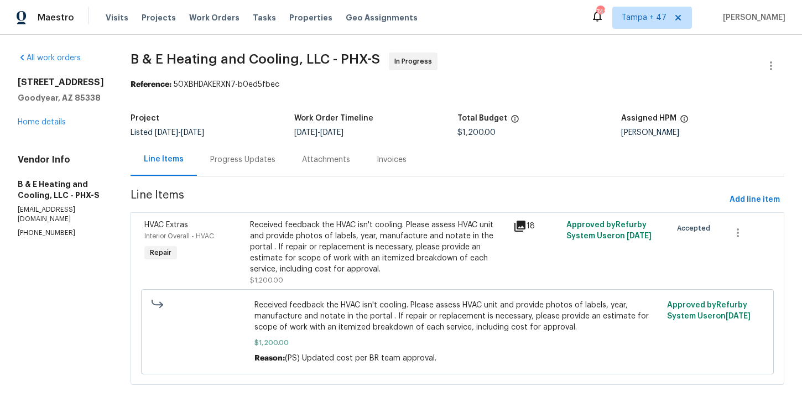
click at [46, 133] on div "All work orders [STREET_ADDRESS] Home details Vendor Info B & E Heating and Coo…" at bounding box center [61, 145] width 86 height 185
click at [46, 122] on link "Home details" at bounding box center [42, 122] width 48 height 8
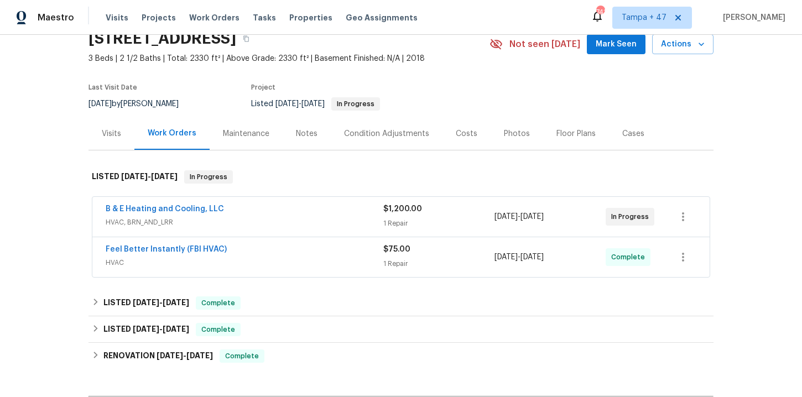
scroll to position [53, 0]
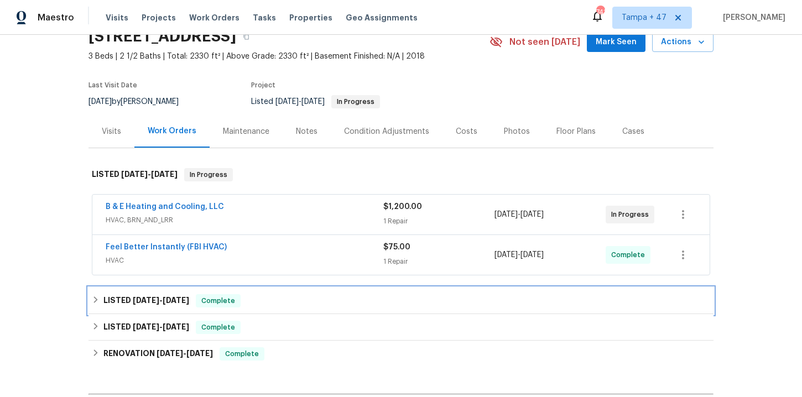
click at [283, 298] on div "LISTED [DATE] - [DATE] Complete" at bounding box center [401, 300] width 619 height 13
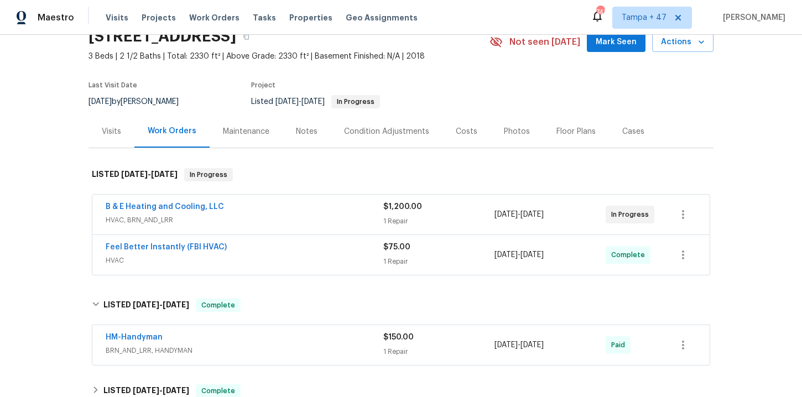
click at [295, 347] on span "BRN_AND_LRR, HANDYMAN" at bounding box center [245, 350] width 278 height 11
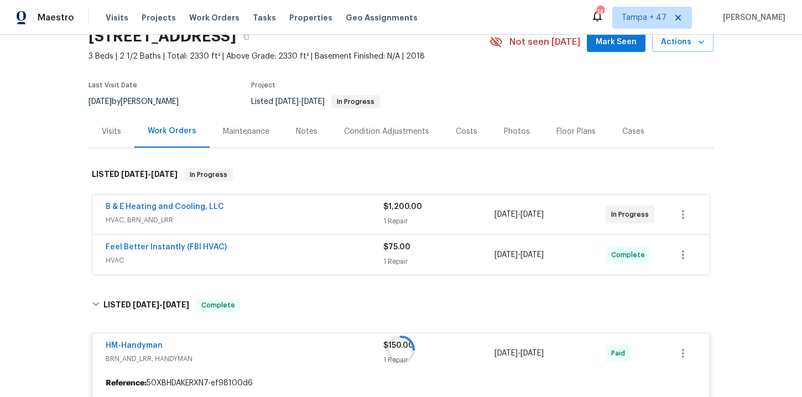
click at [318, 256] on span "HVAC" at bounding box center [245, 260] width 278 height 11
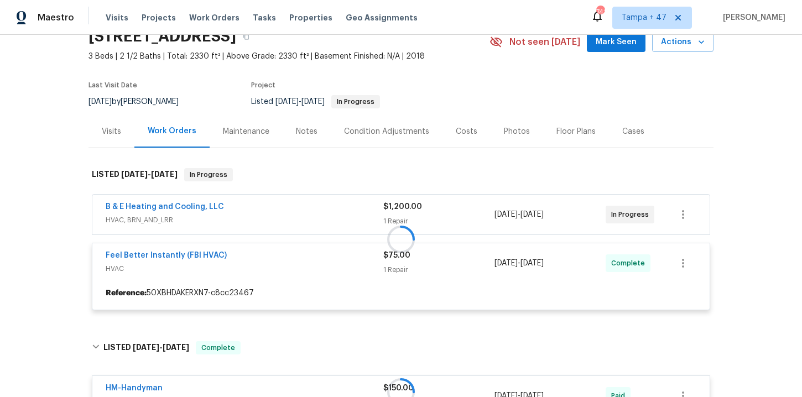
click at [316, 220] on div at bounding box center [401, 239] width 625 height 164
click at [296, 214] on div at bounding box center [401, 239] width 625 height 164
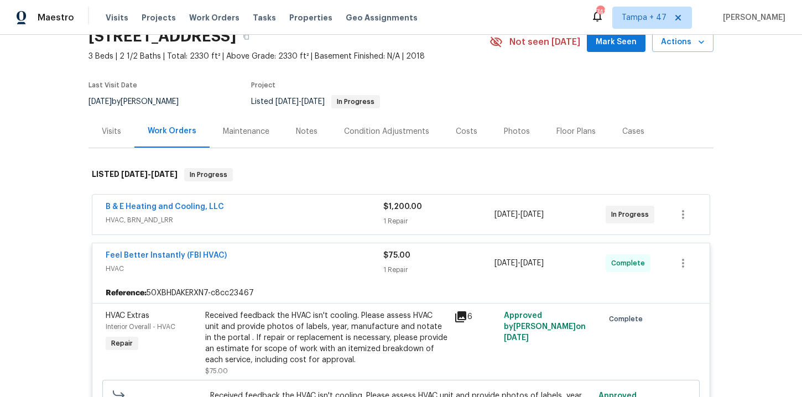
click at [272, 212] on div "B & E Heating and Cooling, LLC" at bounding box center [245, 207] width 278 height 13
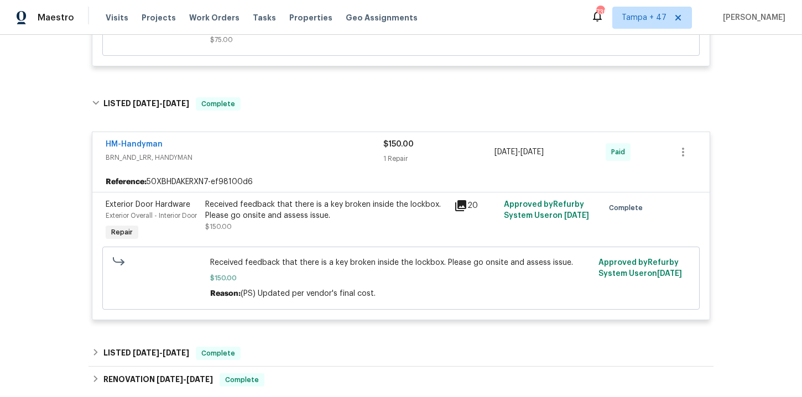
scroll to position [685, 0]
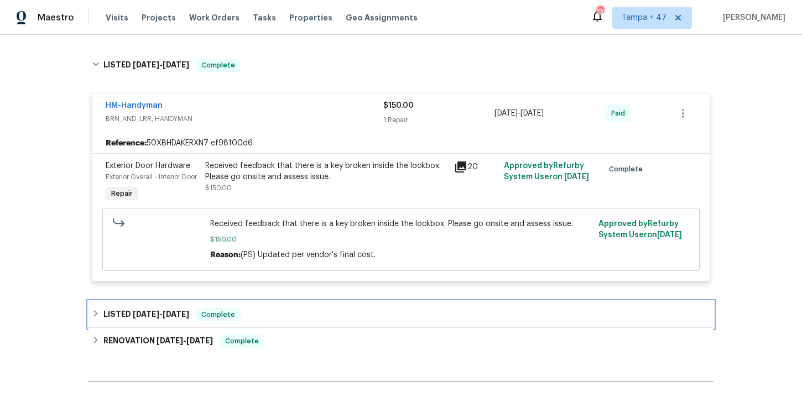
click at [316, 321] on div "LISTED [DATE] - [DATE] Complete" at bounding box center [401, 314] width 619 height 13
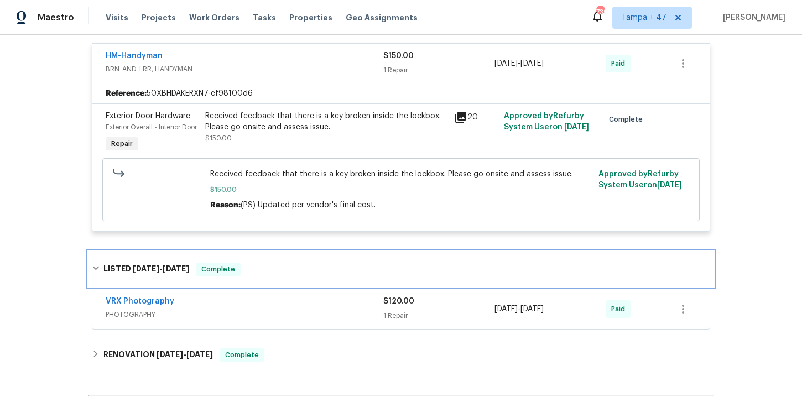
scroll to position [796, 0]
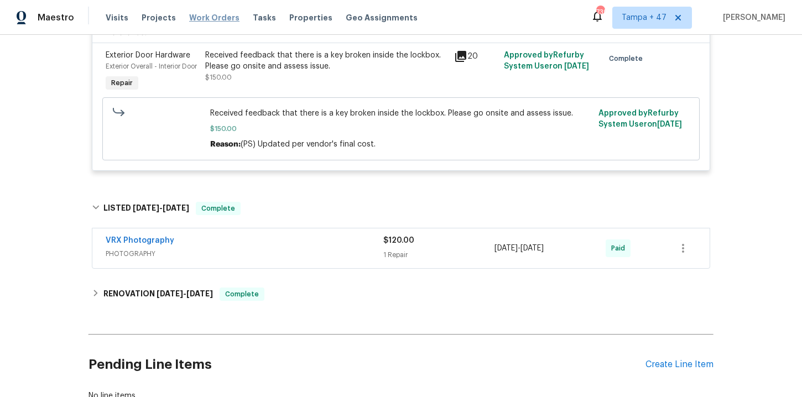
click at [224, 15] on span "Work Orders" at bounding box center [214, 17] width 50 height 11
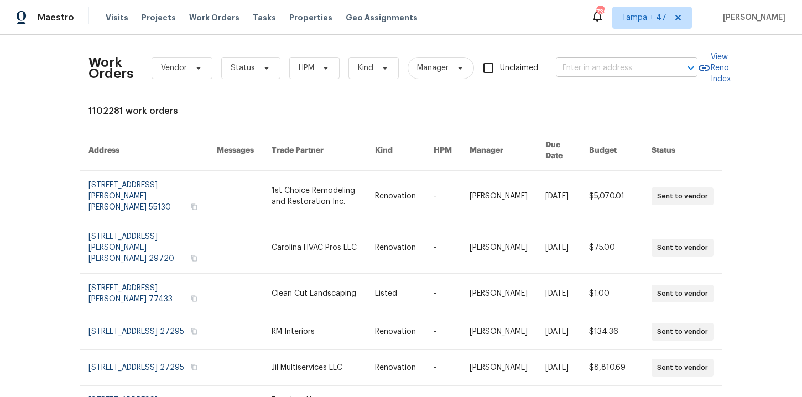
click at [616, 65] on input "text" at bounding box center [611, 68] width 111 height 17
paste input "[STREET_ADDRESS][PERSON_NAME]"
type input "[STREET_ADDRESS][PERSON_NAME]"
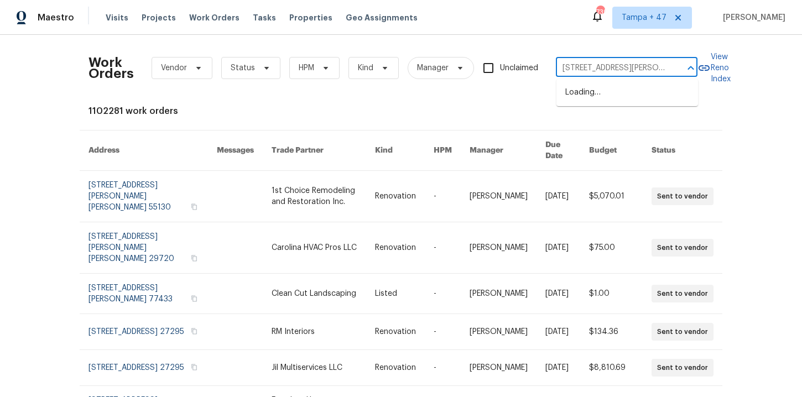
scroll to position [0, 27]
click at [611, 100] on li "[STREET_ADDRESS][PERSON_NAME]" at bounding box center [628, 99] width 142 height 30
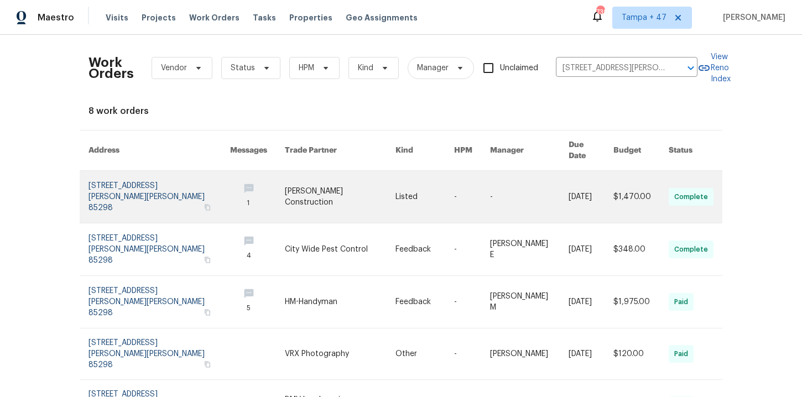
click at [125, 171] on link at bounding box center [160, 197] width 142 height 52
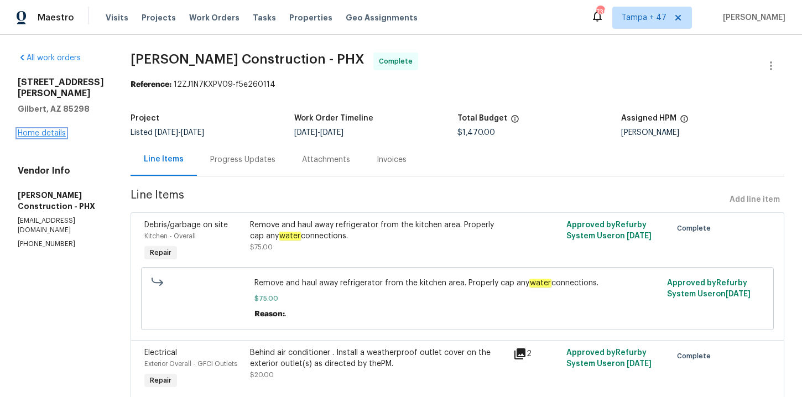
click at [48, 129] on link "Home details" at bounding box center [42, 133] width 48 height 8
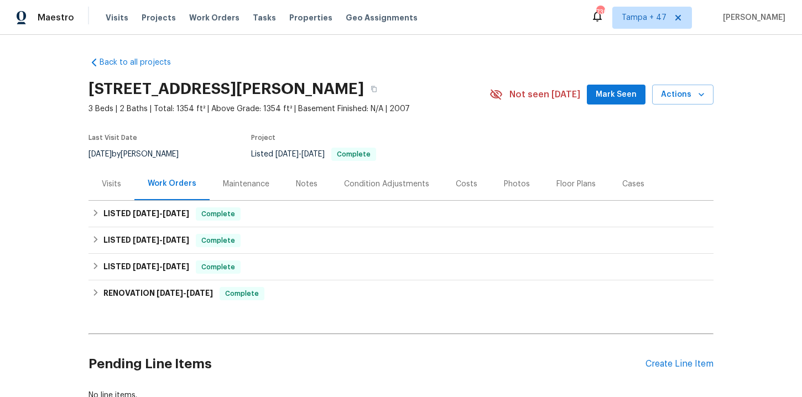
scroll to position [79, 0]
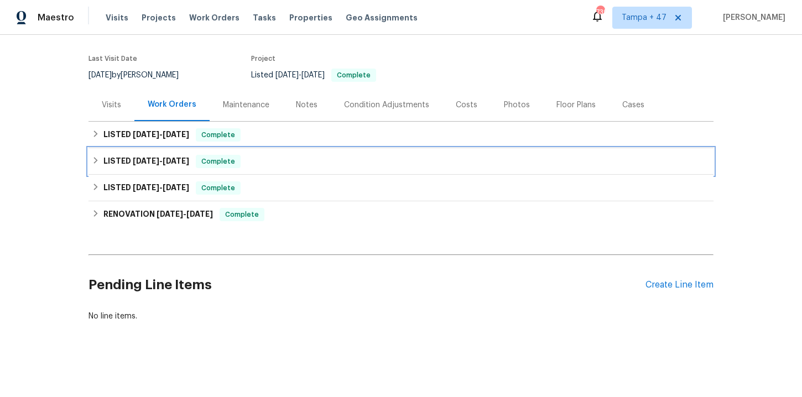
click at [262, 163] on div "LISTED [DATE] - [DATE] Complete" at bounding box center [401, 161] width 619 height 13
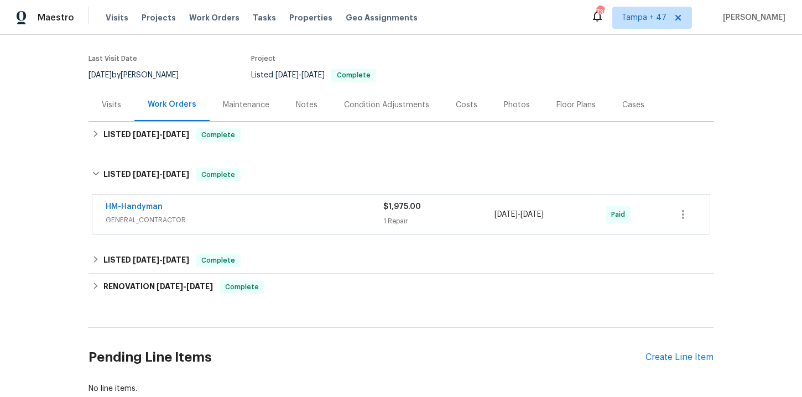
click at [278, 219] on span "GENERAL_CONTRACTOR" at bounding box center [245, 220] width 278 height 11
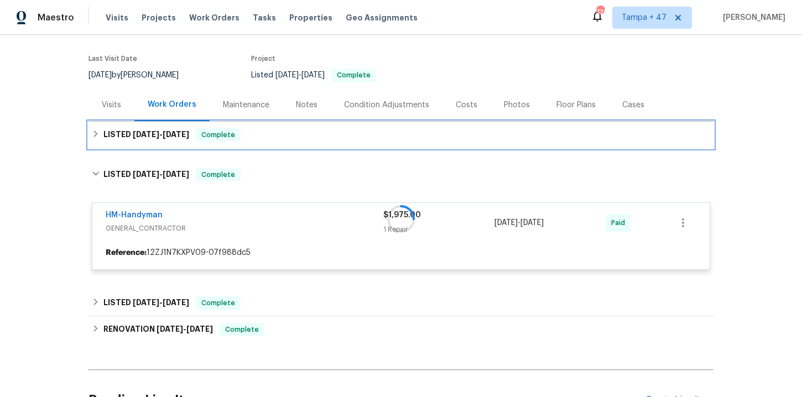
click at [282, 137] on div "LISTED [DATE] - [DATE] Complete" at bounding box center [401, 134] width 619 height 13
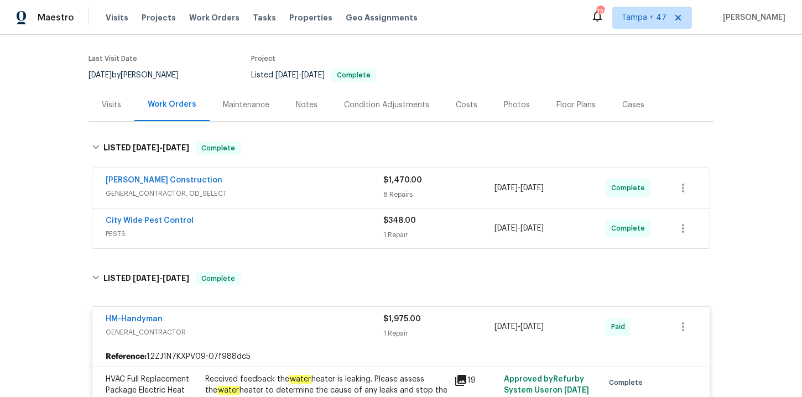
click at [288, 237] on span "PESTS" at bounding box center [245, 233] width 278 height 11
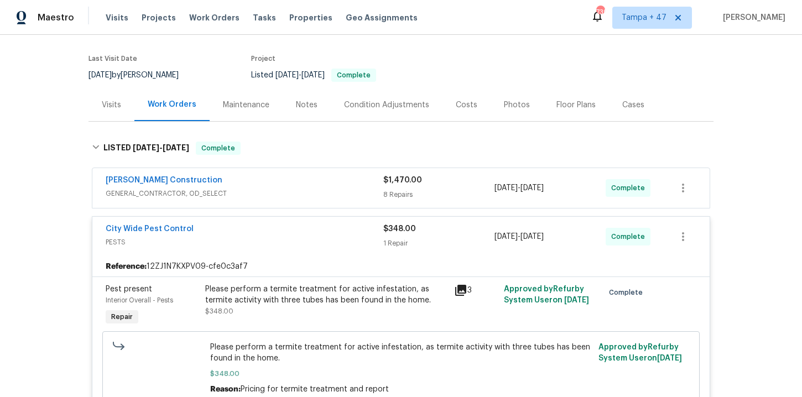
click at [282, 183] on div "[PERSON_NAME] Construction" at bounding box center [245, 181] width 278 height 13
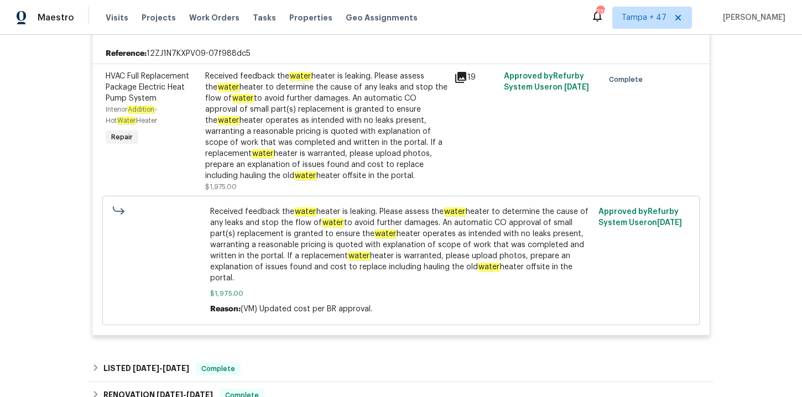
scroll to position [1326, 0]
click at [346, 148] on div "Received feedback the water heater is leaking. Please assess the water heater t…" at bounding box center [326, 125] width 242 height 111
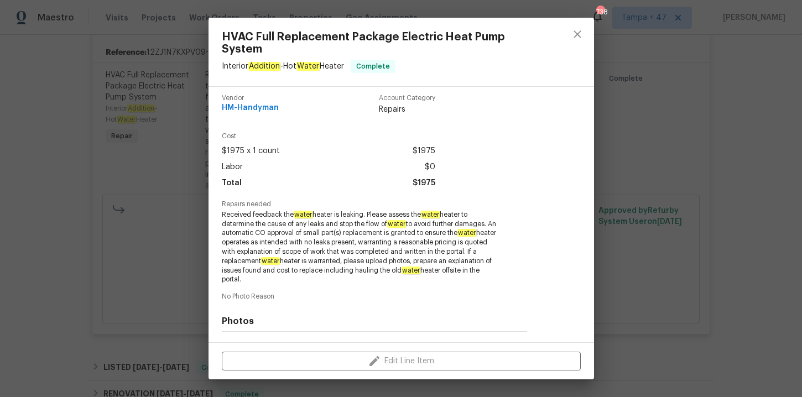
scroll to position [152, 0]
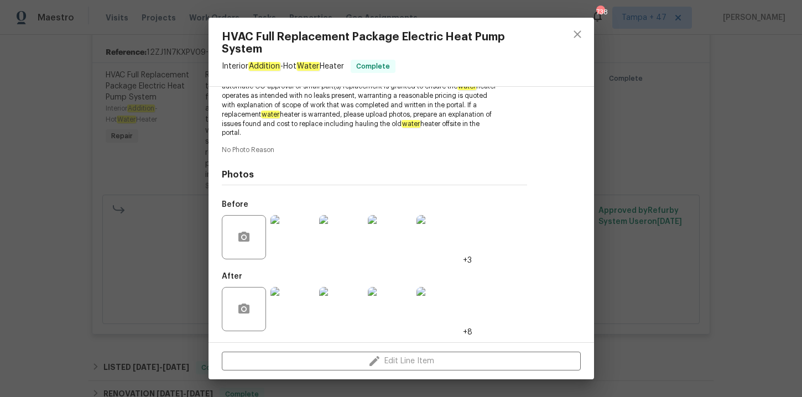
click at [387, 309] on img at bounding box center [390, 309] width 44 height 44
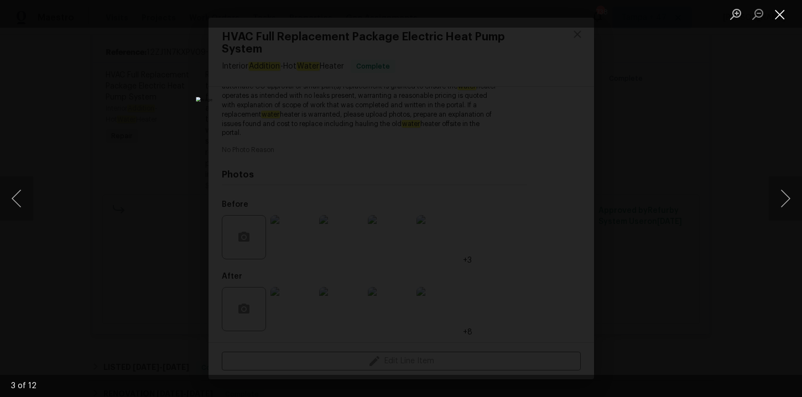
click at [781, 12] on button "Close lightbox" at bounding box center [780, 13] width 22 height 19
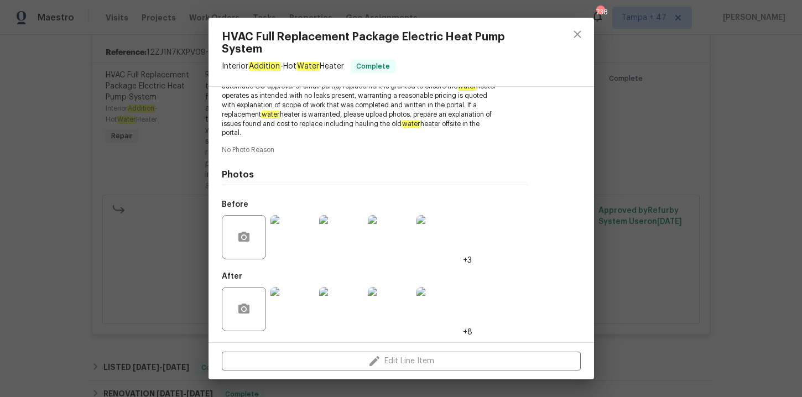
click at [696, 169] on div "HVAC Full Replacement Package Electric Heat Pump System Interior Addition - Hot…" at bounding box center [401, 198] width 802 height 397
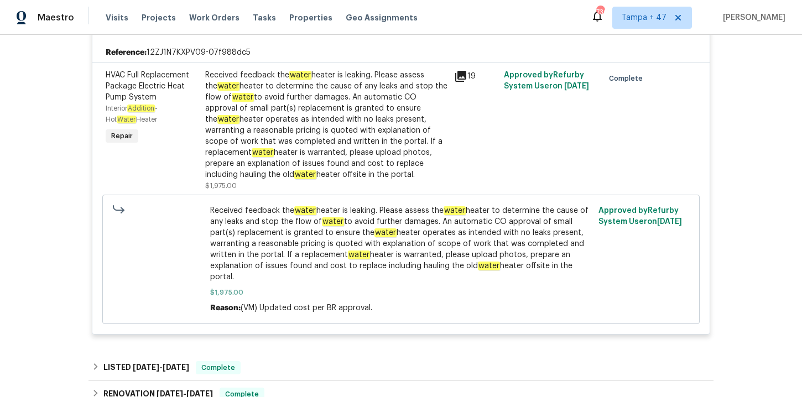
scroll to position [1323, 0]
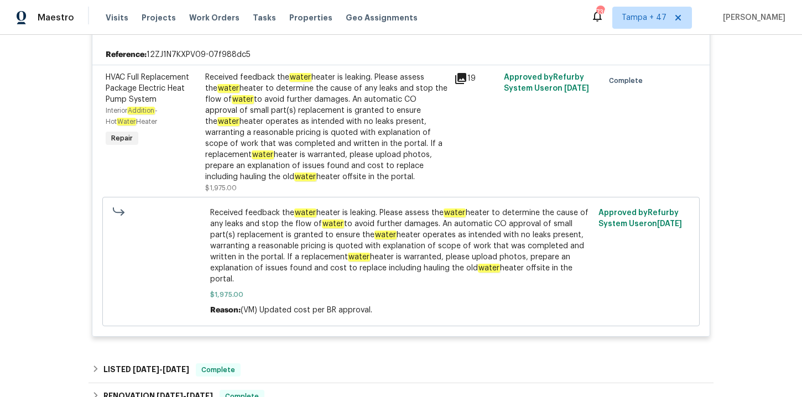
click at [375, 173] on div "Received feedback the water heater is leaking. Please assess the water heater t…" at bounding box center [326, 127] width 242 height 111
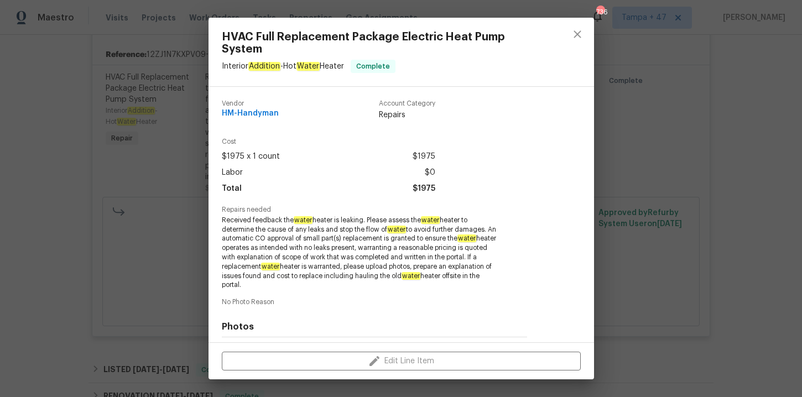
scroll to position [152, 0]
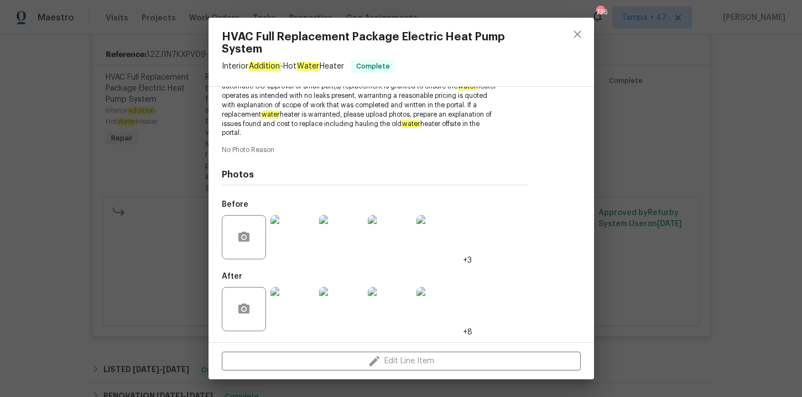
click at [292, 307] on img at bounding box center [293, 309] width 44 height 44
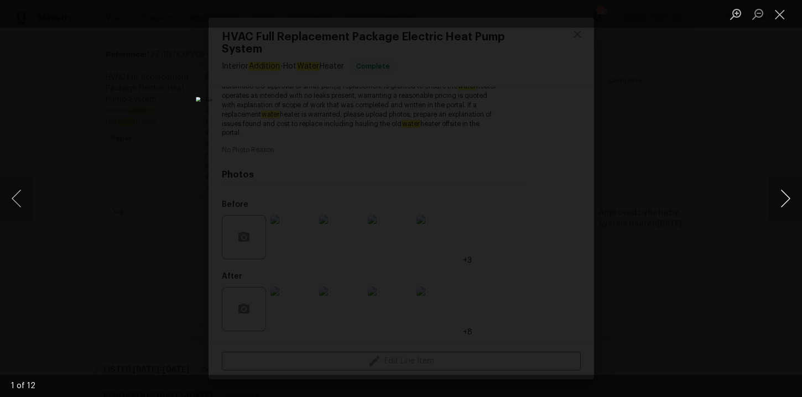
click at [783, 202] on button "Next image" at bounding box center [785, 198] width 33 height 44
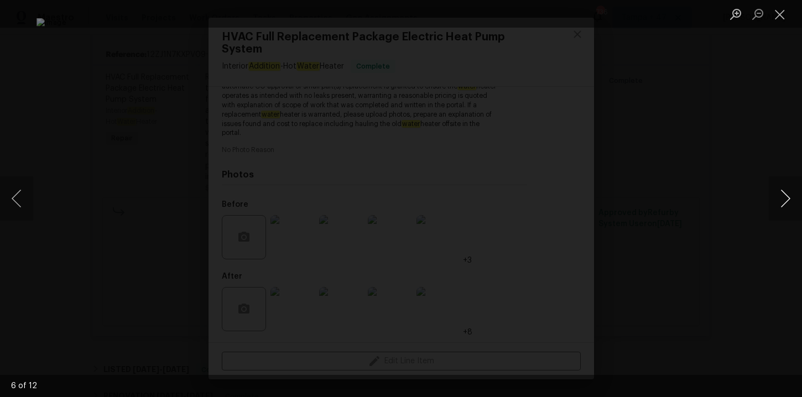
click at [783, 202] on button "Next image" at bounding box center [785, 198] width 33 height 44
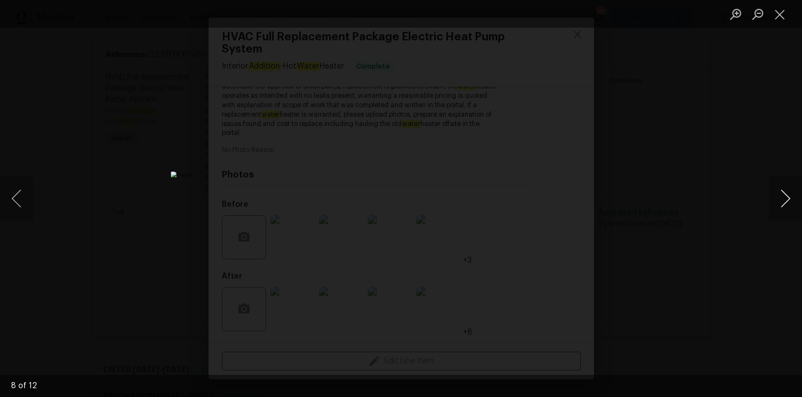
click at [782, 204] on button "Next image" at bounding box center [785, 198] width 33 height 44
click at [742, 18] on button "Zoom in" at bounding box center [736, 13] width 22 height 19
click at [777, 20] on button "Close lightbox" at bounding box center [780, 13] width 22 height 19
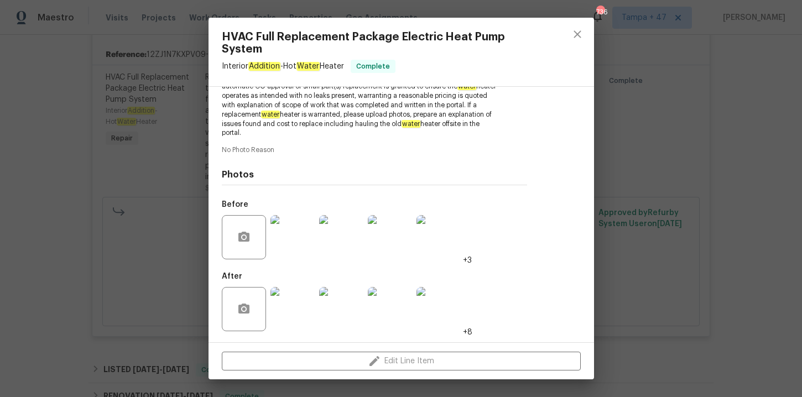
click at [438, 311] on img at bounding box center [439, 309] width 44 height 44
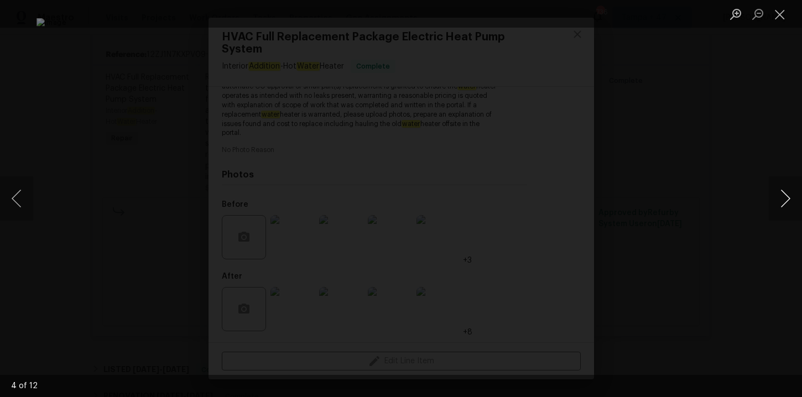
click at [787, 194] on button "Next image" at bounding box center [785, 198] width 33 height 44
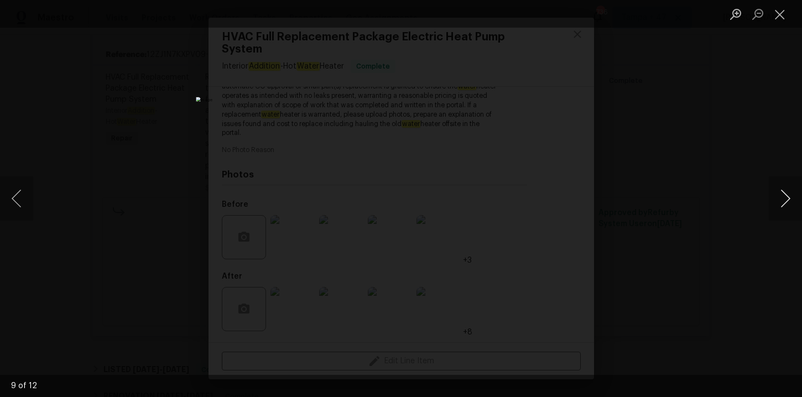
click at [787, 194] on button "Next image" at bounding box center [785, 198] width 33 height 44
click at [502, 136] on img "Lightbox" at bounding box center [401, 198] width 410 height 203
click at [785, 190] on button "Next image" at bounding box center [785, 198] width 33 height 44
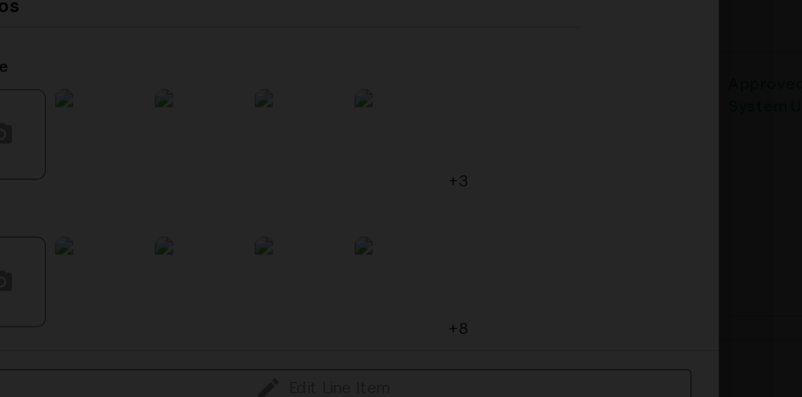
click at [428, 274] on img "Lightbox" at bounding box center [337, 83] width 773 height 383
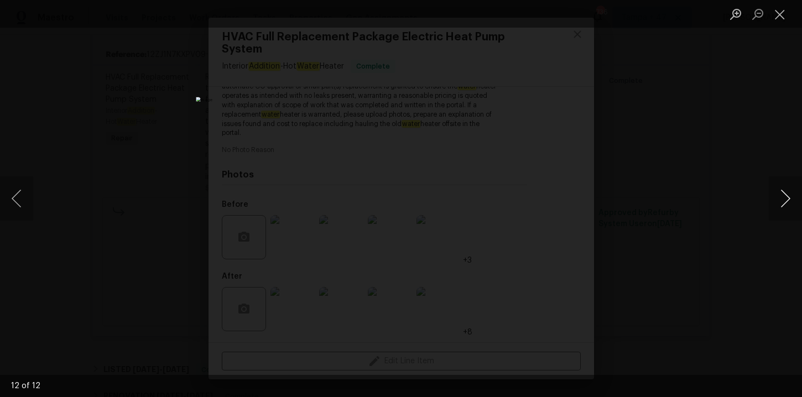
click at [783, 192] on button "Next image" at bounding box center [785, 198] width 33 height 44
click at [783, 193] on button "Next image" at bounding box center [785, 198] width 33 height 44
click at [782, 14] on button "Close lightbox" at bounding box center [780, 13] width 22 height 19
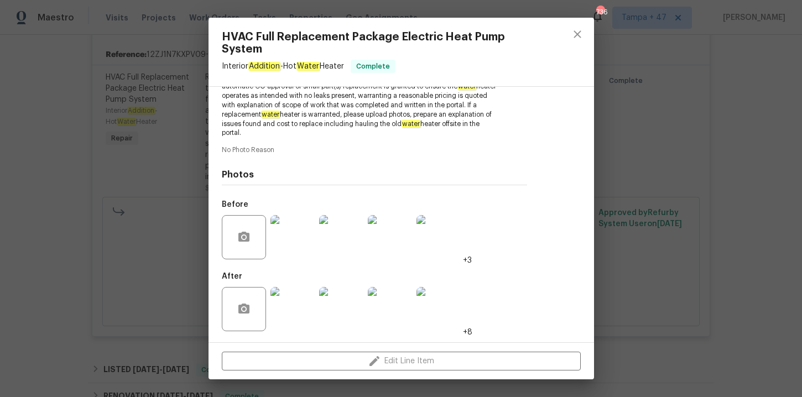
click at [725, 120] on div "HVAC Full Replacement Package Electric Heat Pump System Interior Addition - Hot…" at bounding box center [401, 198] width 802 height 397
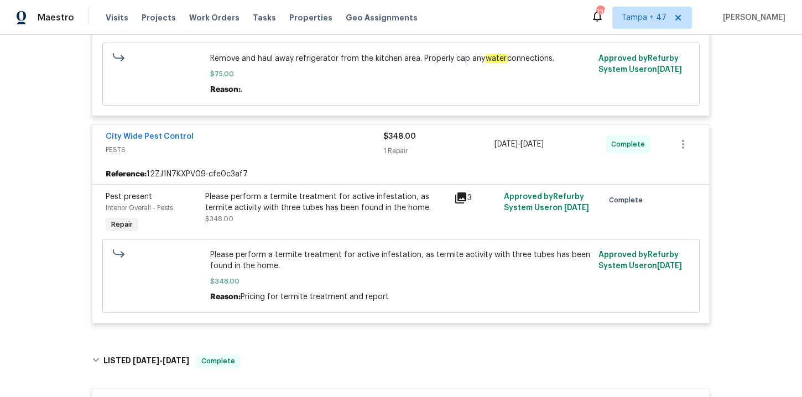
scroll to position [1007, 0]
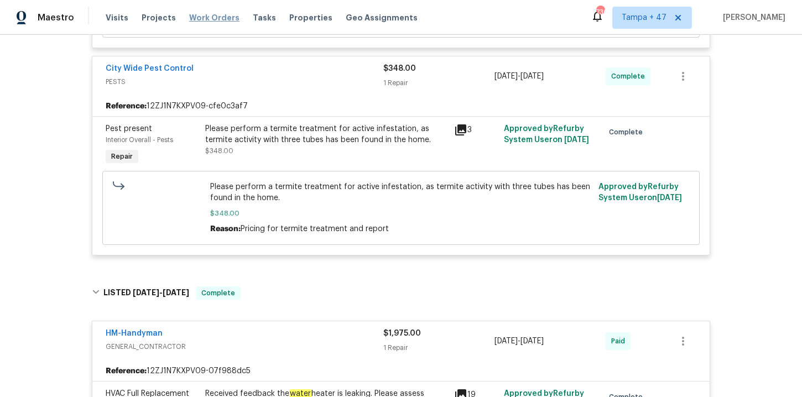
click at [222, 14] on span "Work Orders" at bounding box center [214, 17] width 50 height 11
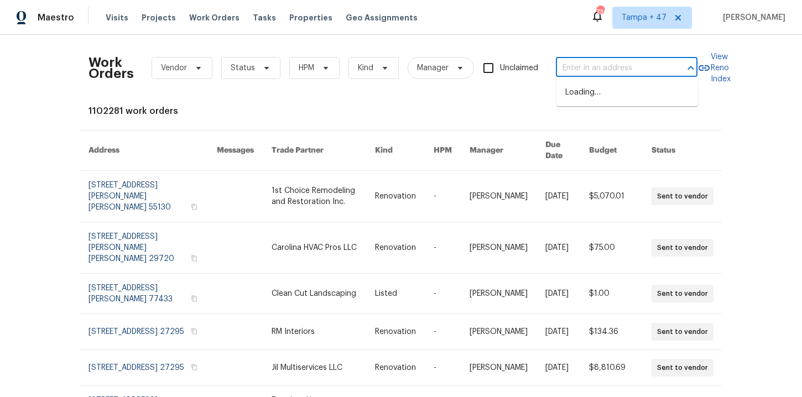
click at [586, 64] on input "text" at bounding box center [611, 68] width 111 height 17
paste input "[STREET_ADDRESS]"
type input "[STREET_ADDRESS]"
click at [607, 96] on li "[STREET_ADDRESS]" at bounding box center [628, 93] width 142 height 18
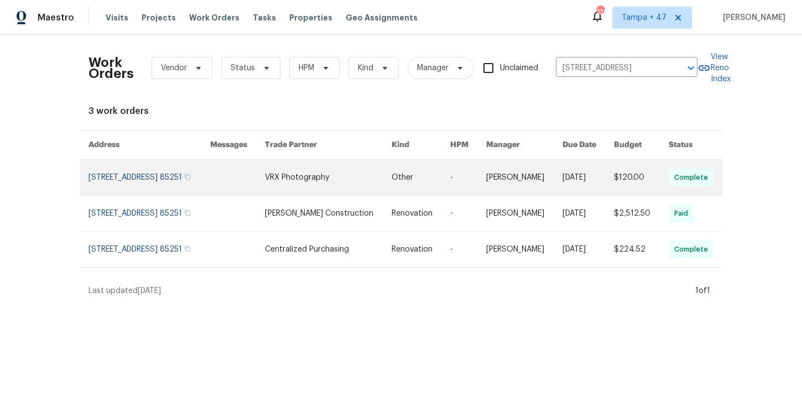
click at [140, 190] on link at bounding box center [150, 177] width 122 height 35
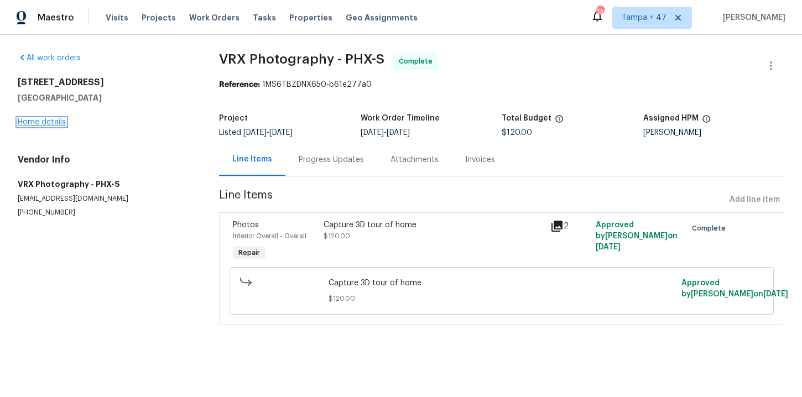
click at [53, 121] on link "Home details" at bounding box center [42, 122] width 48 height 8
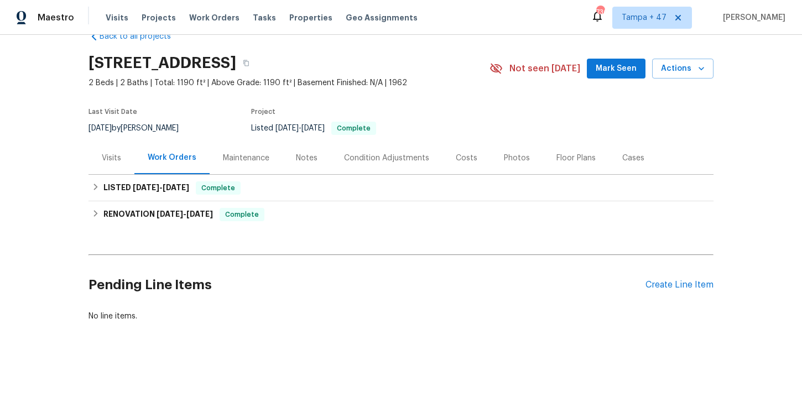
scroll to position [23, 0]
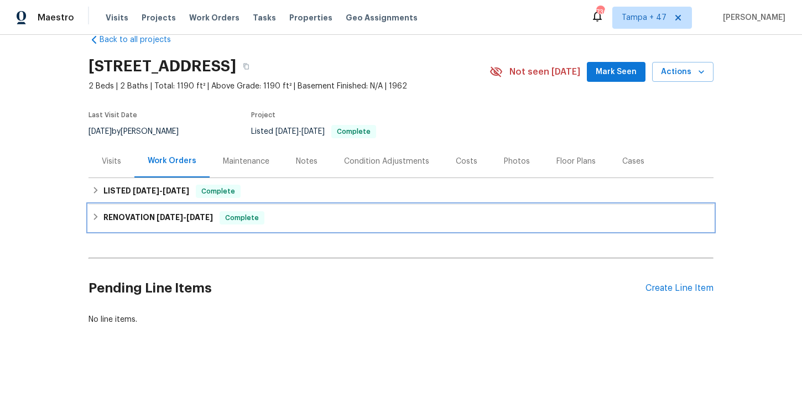
click at [305, 215] on div "RENOVATION [DATE] - [DATE] Complete" at bounding box center [401, 217] width 619 height 13
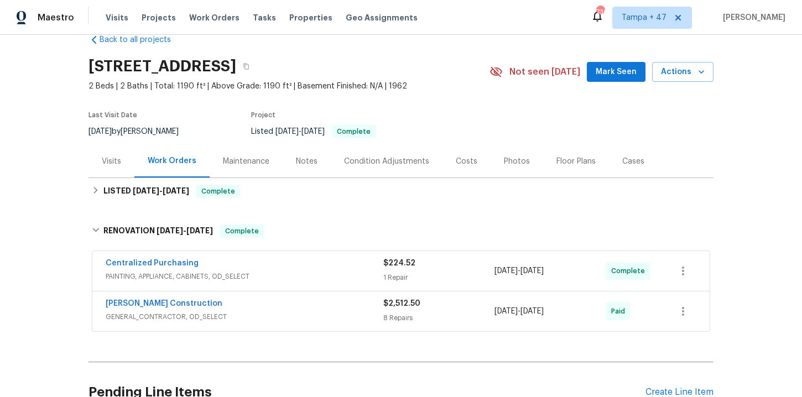
click at [314, 270] on div "Centralized Purchasing" at bounding box center [245, 264] width 278 height 13
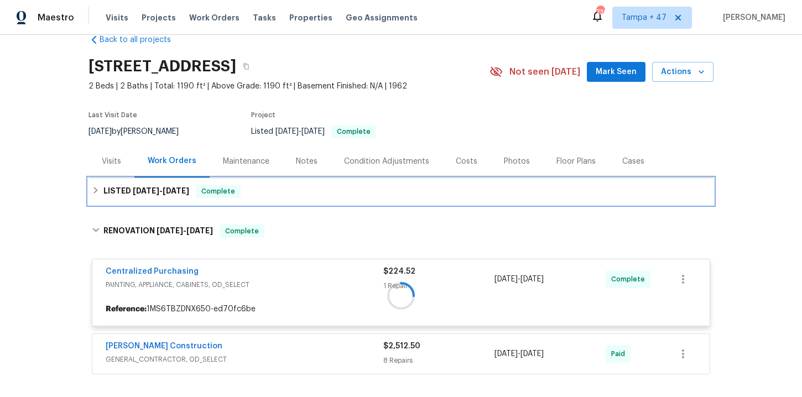
click at [296, 193] on div "LISTED [DATE] - [DATE] Complete" at bounding box center [401, 191] width 619 height 13
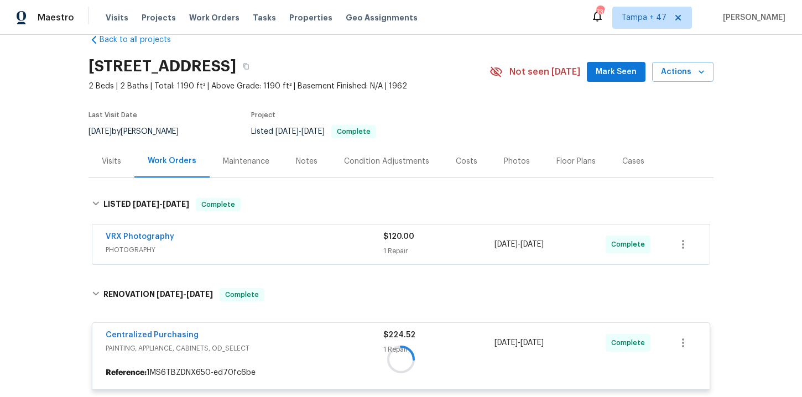
click at [311, 243] on div "VRX Photography" at bounding box center [245, 237] width 278 height 13
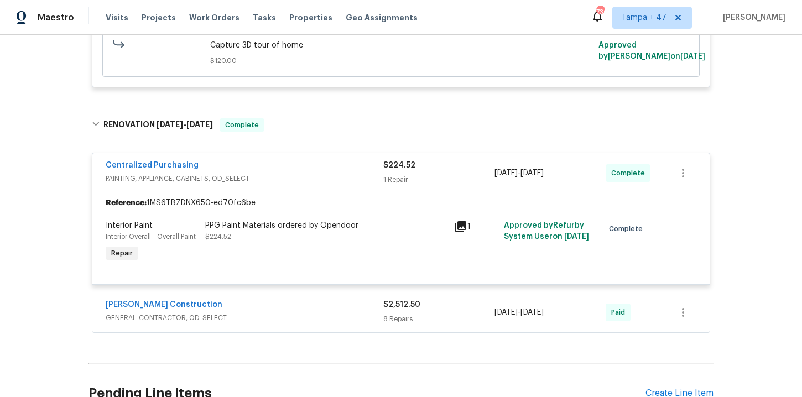
scroll to position [402, 0]
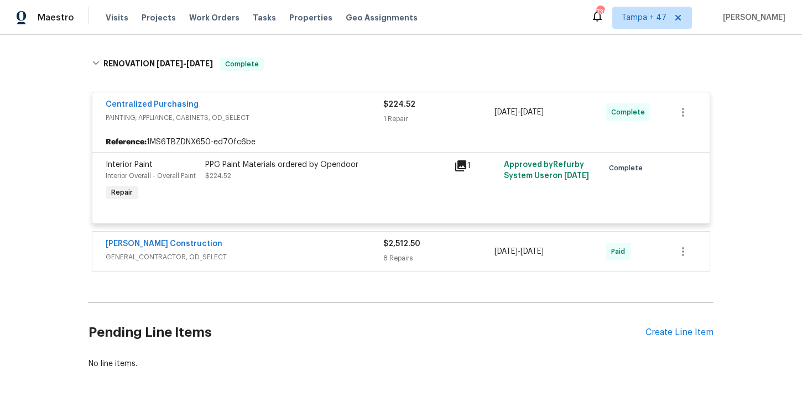
click at [311, 246] on div "[PERSON_NAME] Construction" at bounding box center [245, 244] width 278 height 13
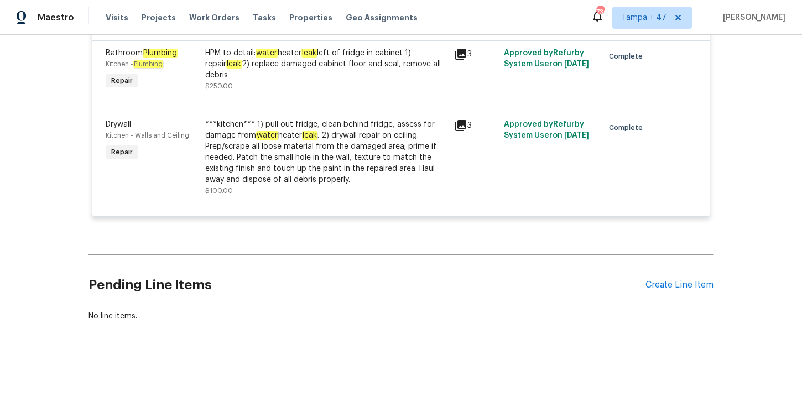
scroll to position [1244, 0]
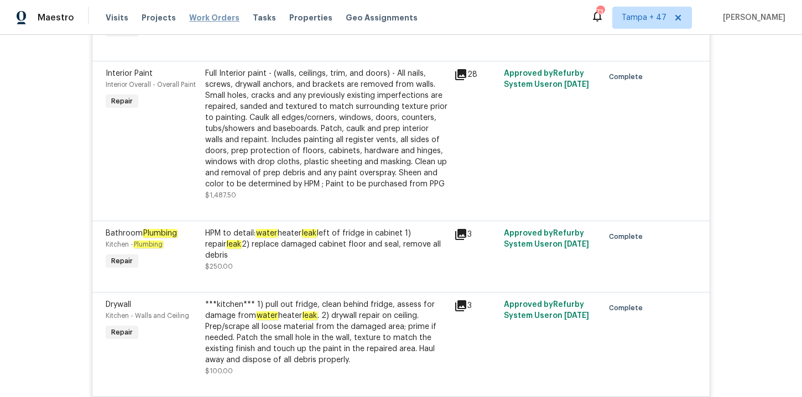
click at [211, 16] on span "Work Orders" at bounding box center [214, 17] width 50 height 11
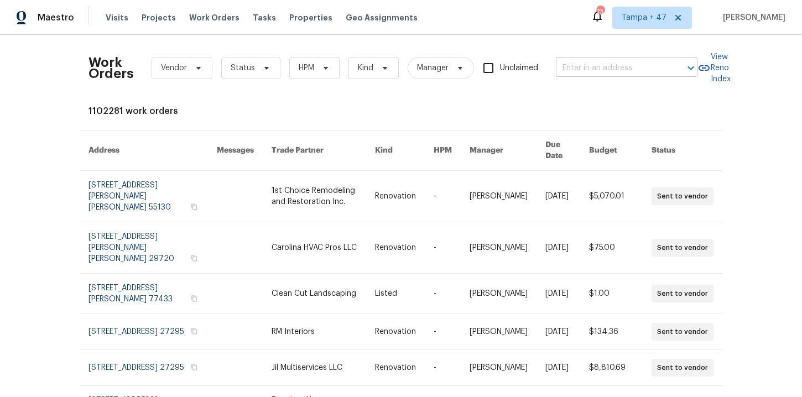
click at [603, 69] on input "text" at bounding box center [611, 68] width 111 height 17
paste input "[STREET_ADDRESS]"
type input "[STREET_ADDRESS]"
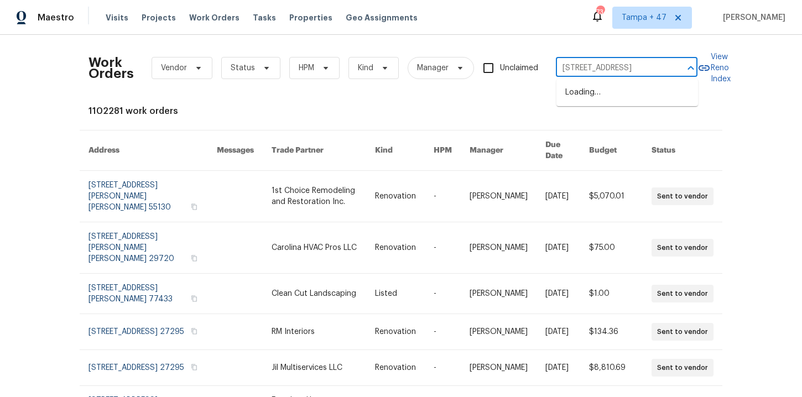
scroll to position [0, 25]
click at [609, 100] on li "[STREET_ADDRESS]" at bounding box center [628, 93] width 142 height 18
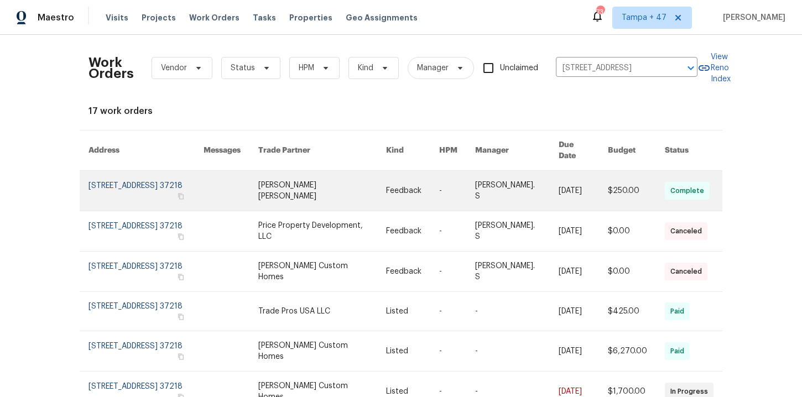
click at [142, 187] on link at bounding box center [146, 191] width 115 height 40
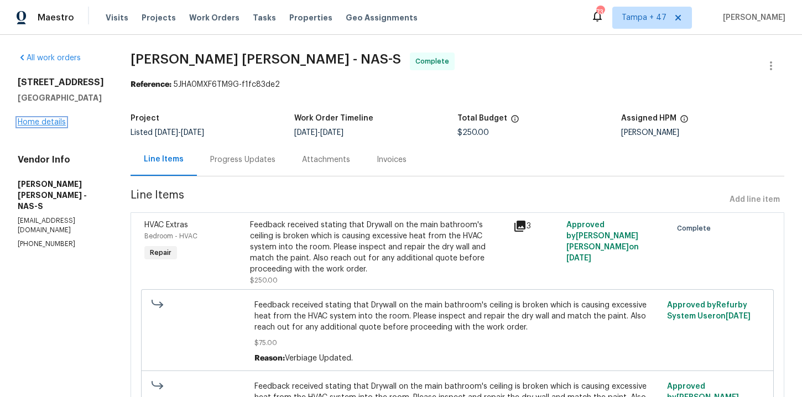
click at [49, 121] on link "Home details" at bounding box center [42, 122] width 48 height 8
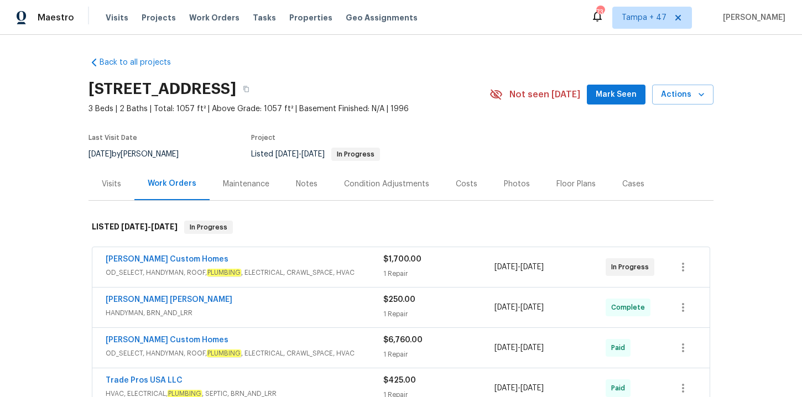
scroll to position [150, 0]
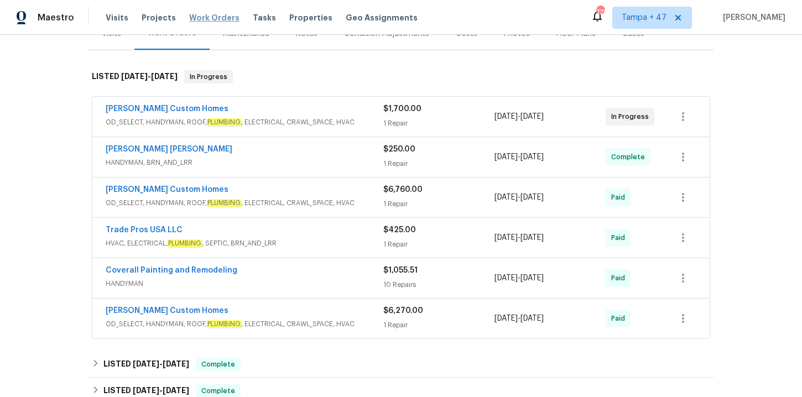
click at [218, 14] on span "Work Orders" at bounding box center [214, 17] width 50 height 11
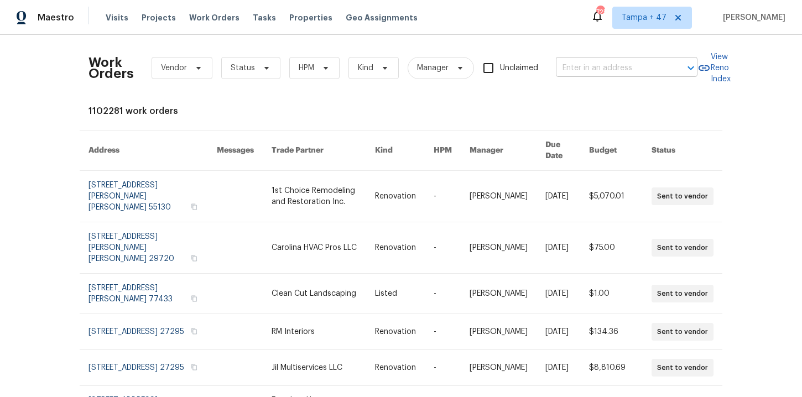
click at [580, 65] on input "text" at bounding box center [611, 68] width 111 height 17
paste input "[STREET_ADDRESS]"
type input "[STREET_ADDRESS]"
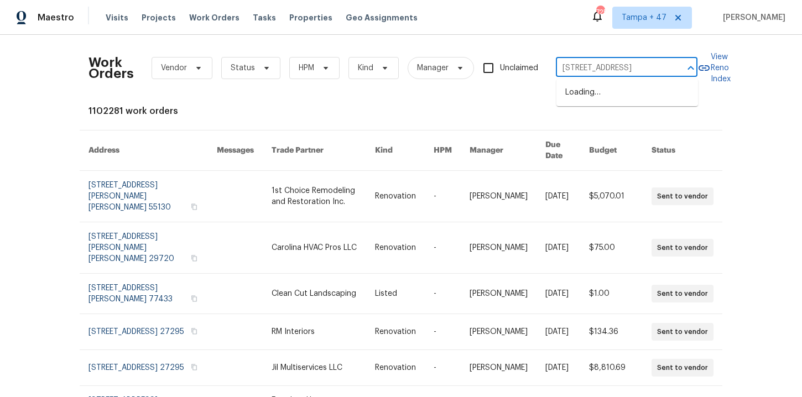
scroll to position [0, 39]
click at [588, 96] on li "[STREET_ADDRESS]" at bounding box center [628, 93] width 142 height 18
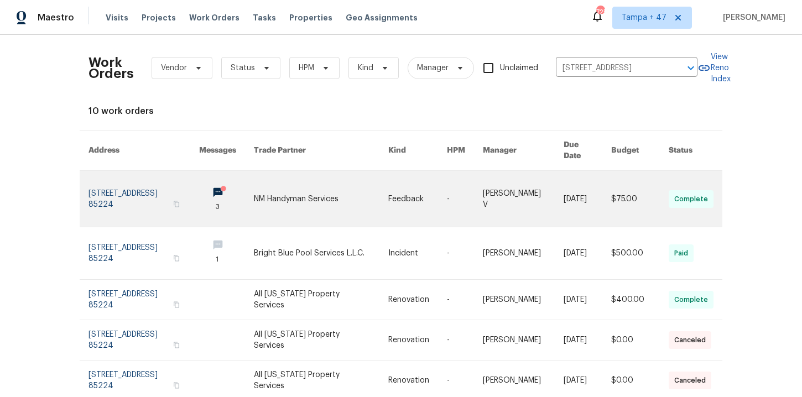
click at [133, 177] on link at bounding box center [144, 199] width 111 height 56
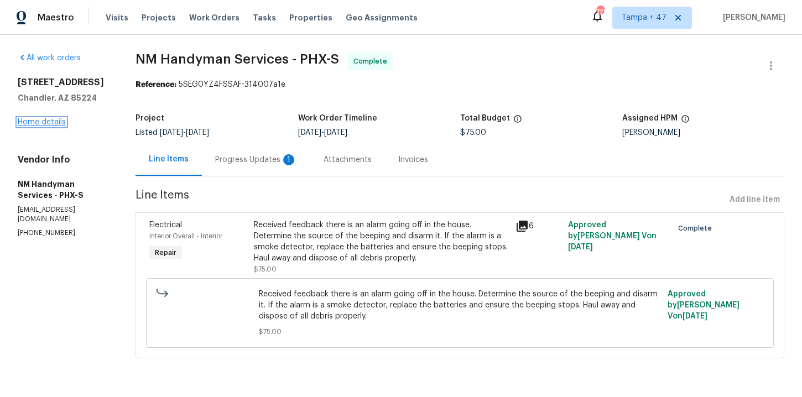
click at [54, 122] on link "Home details" at bounding box center [42, 122] width 48 height 8
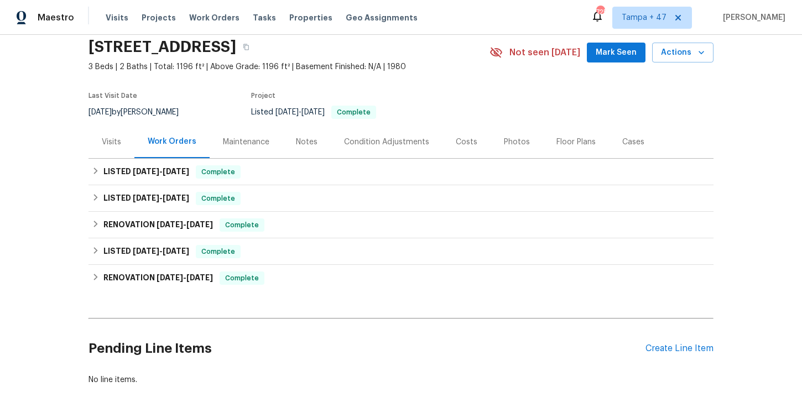
scroll to position [44, 0]
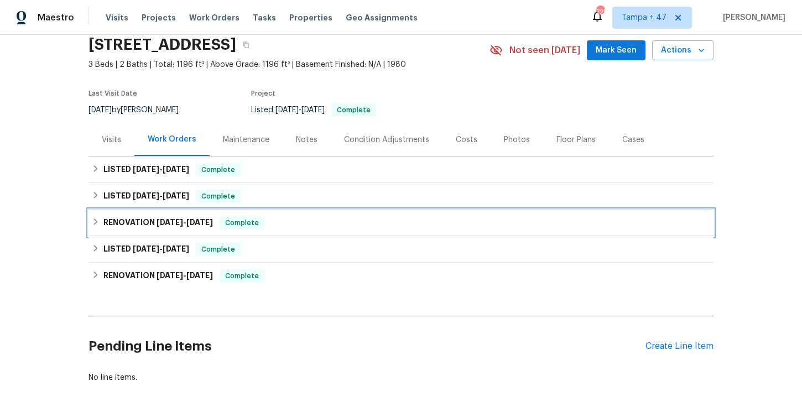
click at [288, 219] on div "RENOVATION [DATE] - [DATE] Complete" at bounding box center [401, 222] width 619 height 13
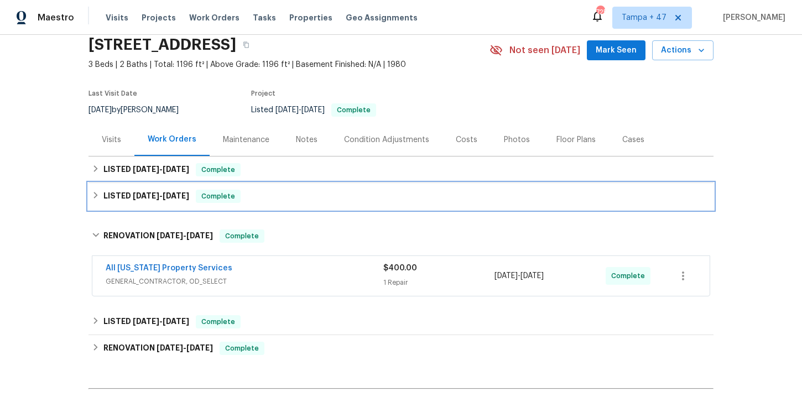
click at [288, 195] on div "LISTED [DATE] - [DATE] Complete" at bounding box center [401, 196] width 619 height 13
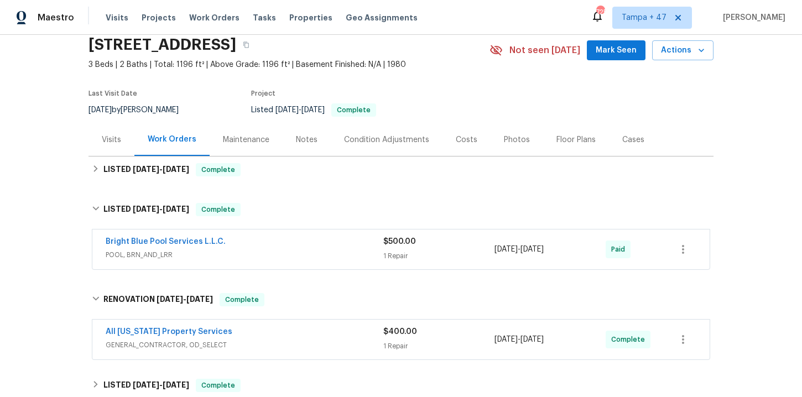
click at [298, 252] on span "POOL, BRN_AND_LRR" at bounding box center [245, 255] width 278 height 11
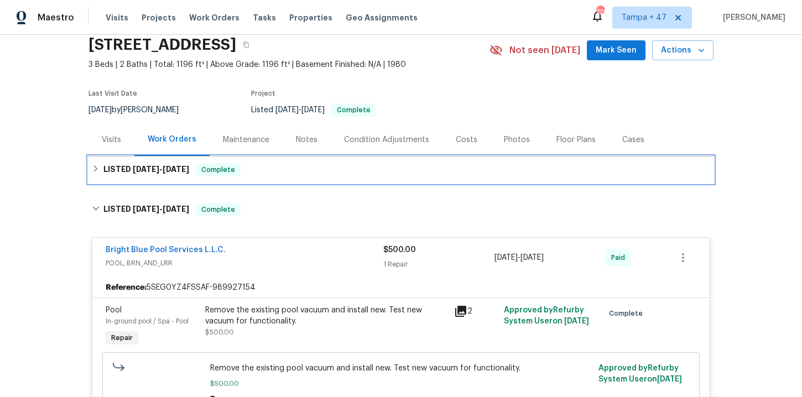
click at [289, 164] on div "LISTED [DATE] - [DATE] Complete" at bounding box center [401, 169] width 619 height 13
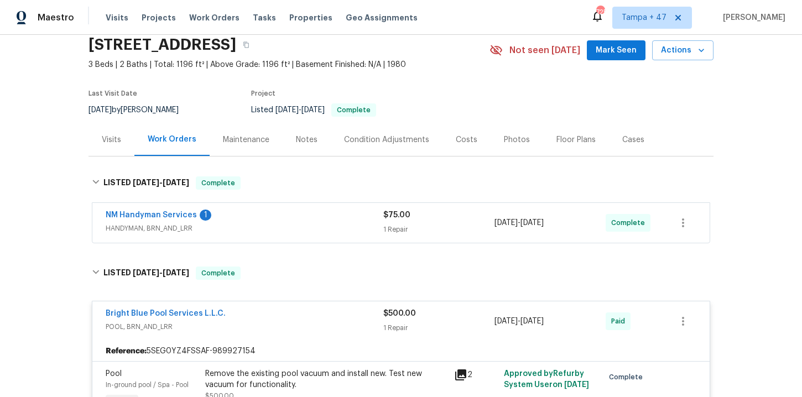
click at [298, 215] on div "NM Handyman Services 1" at bounding box center [245, 216] width 278 height 13
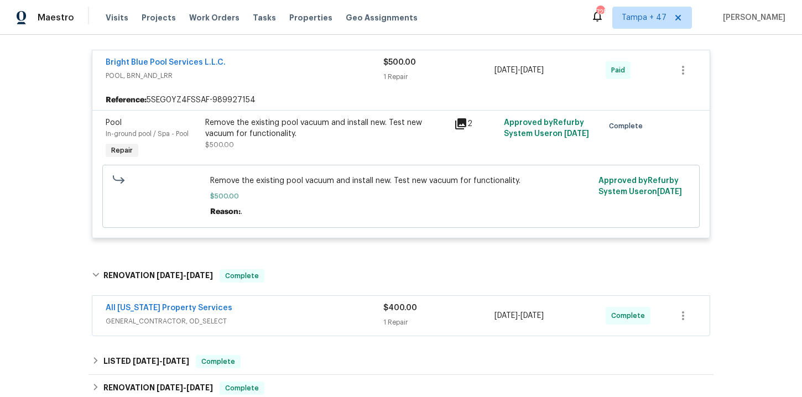
scroll to position [596, 0]
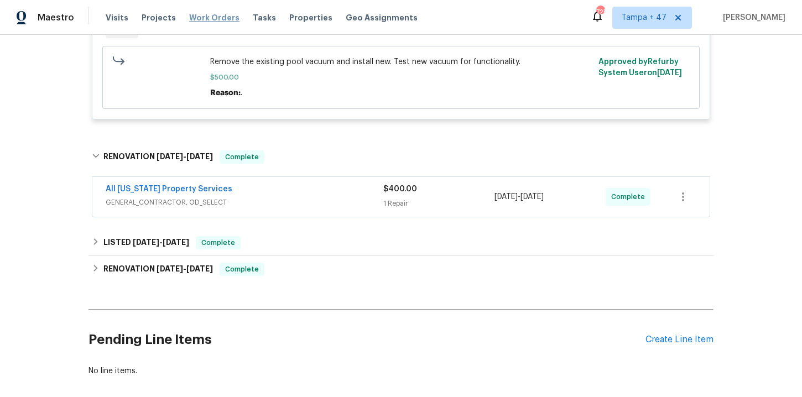
click at [219, 19] on span "Work Orders" at bounding box center [214, 17] width 50 height 11
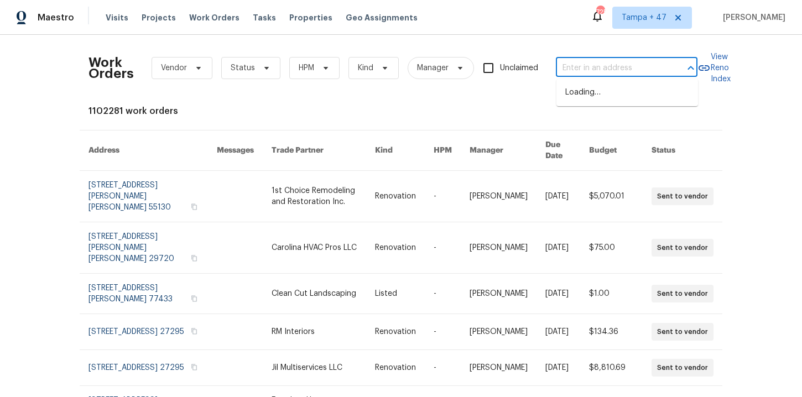
click at [575, 69] on input "text" at bounding box center [611, 68] width 111 height 17
paste input "[STREET_ADDRESS]"
type input "[STREET_ADDRESS]"
click at [601, 94] on li "[STREET_ADDRESS]" at bounding box center [628, 93] width 142 height 18
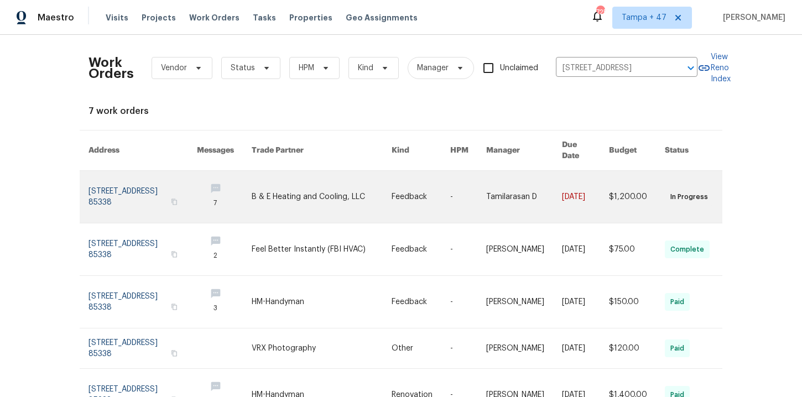
click at [132, 186] on link at bounding box center [143, 197] width 108 height 52
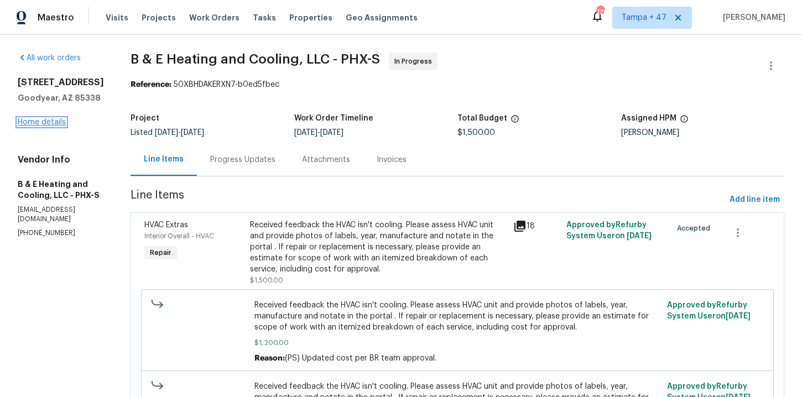
click at [61, 121] on link "Home details" at bounding box center [42, 122] width 48 height 8
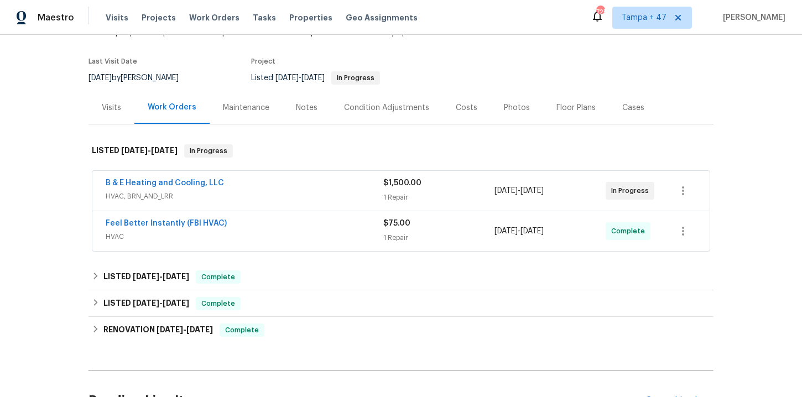
scroll to position [78, 0]
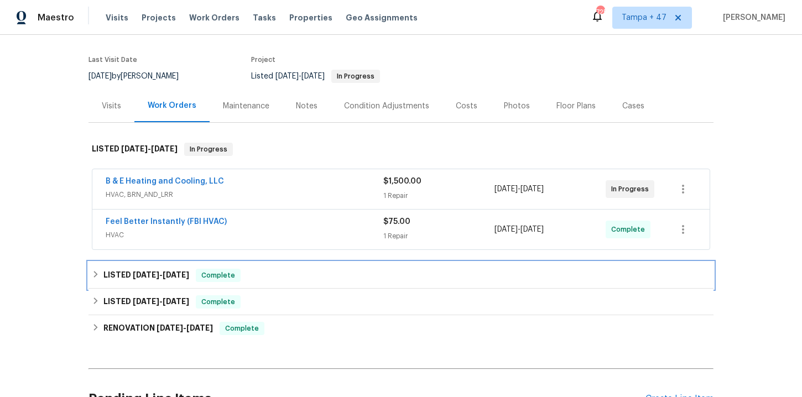
click at [295, 278] on div "LISTED [DATE] - [DATE] Complete" at bounding box center [401, 275] width 619 height 13
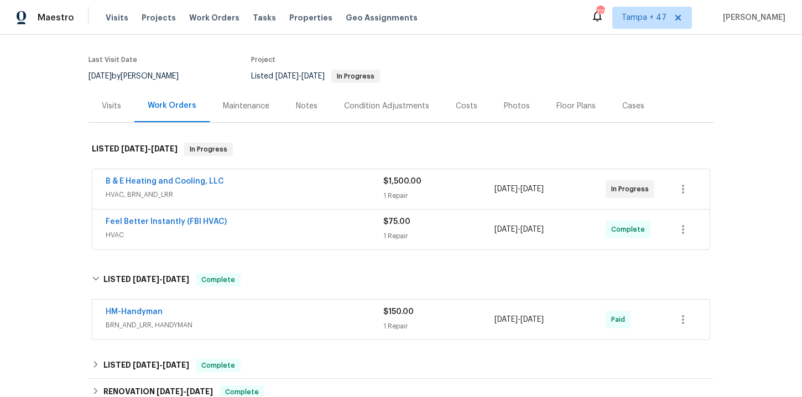
click at [299, 327] on span "BRN_AND_LRR, HANDYMAN" at bounding box center [245, 325] width 278 height 11
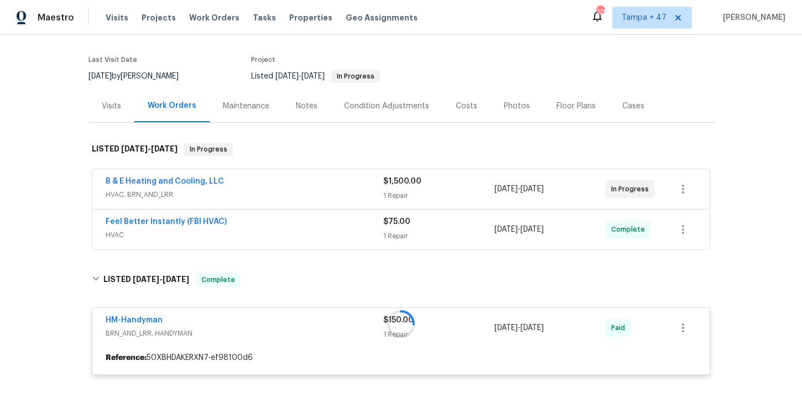
click at [312, 222] on div "Feel Better Instantly (FBI HVAC)" at bounding box center [245, 222] width 278 height 13
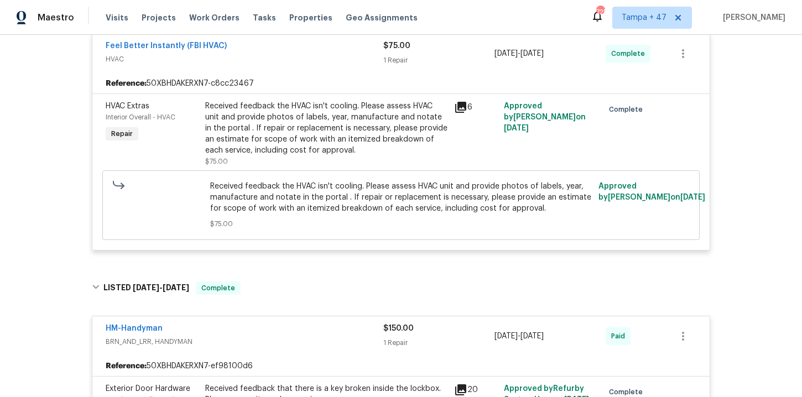
scroll to position [510, 0]
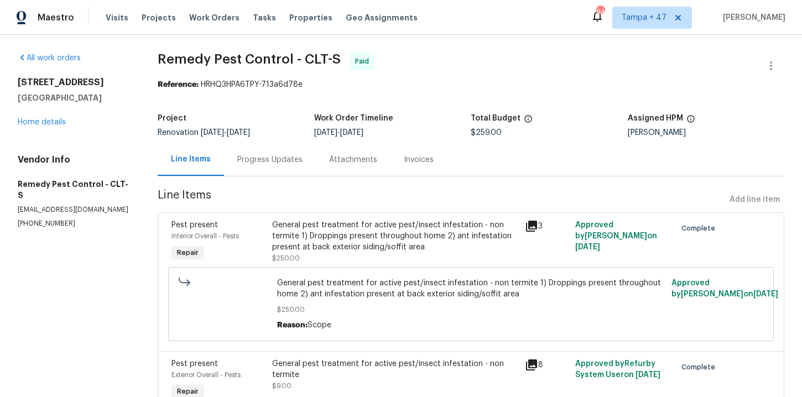
click at [300, 159] on div "Progress Updates" at bounding box center [269, 159] width 65 height 11
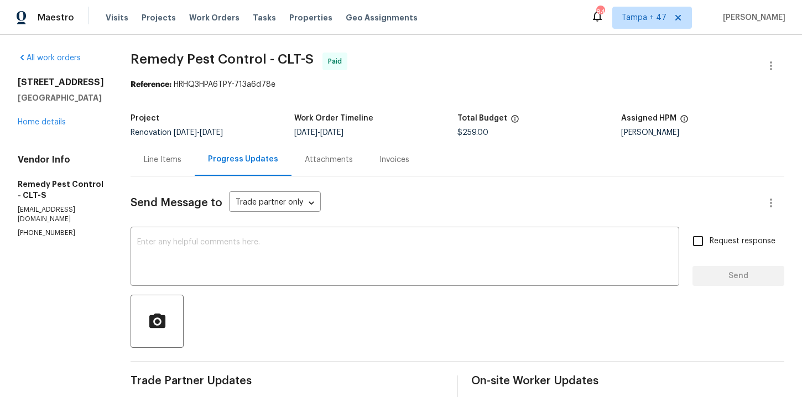
click at [146, 159] on div "Line Items" at bounding box center [163, 159] width 38 height 11
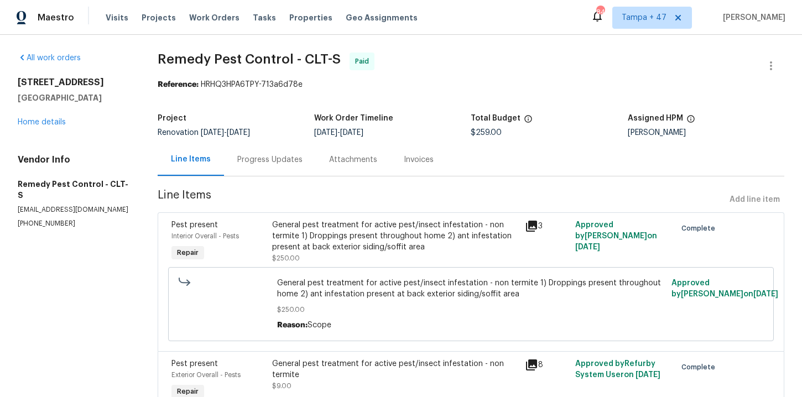
scroll to position [58, 0]
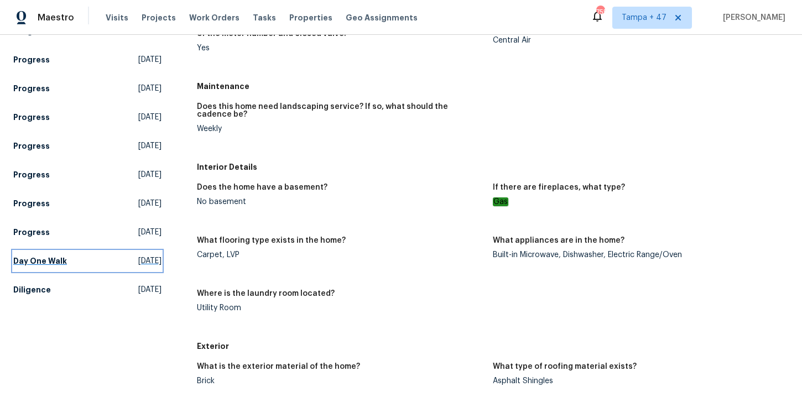
click at [46, 262] on h5 "Day One Walk" at bounding box center [40, 261] width 54 height 11
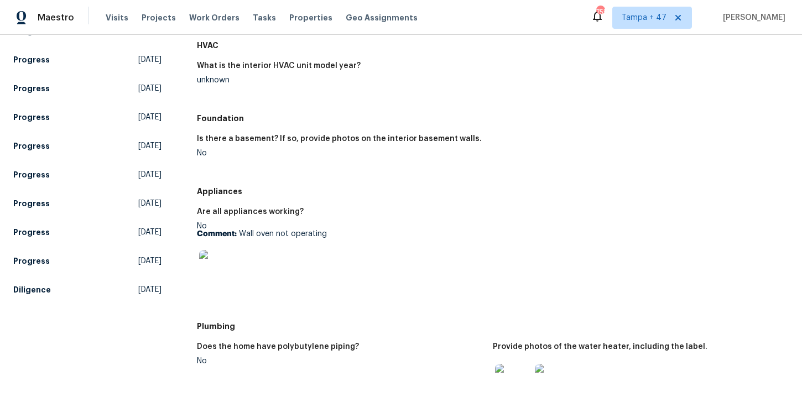
scroll to position [317, 0]
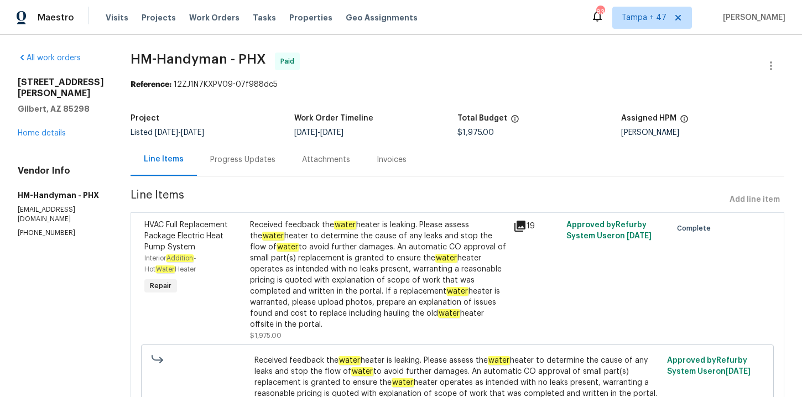
click at [234, 163] on div "Progress Updates" at bounding box center [242, 159] width 65 height 11
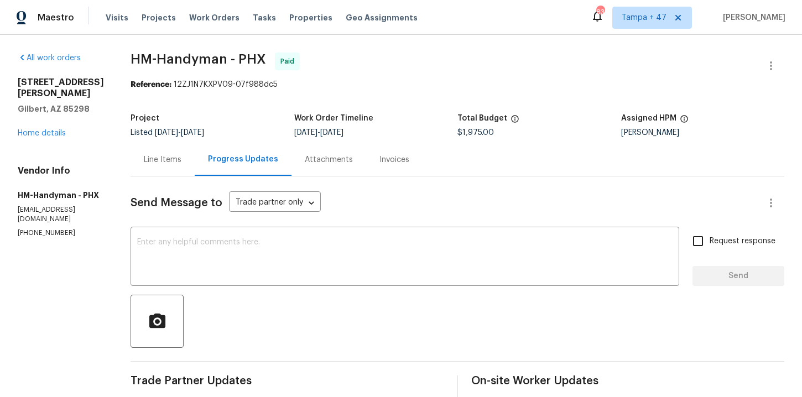
click at [393, 160] on div "Invoices" at bounding box center [395, 159] width 30 height 11
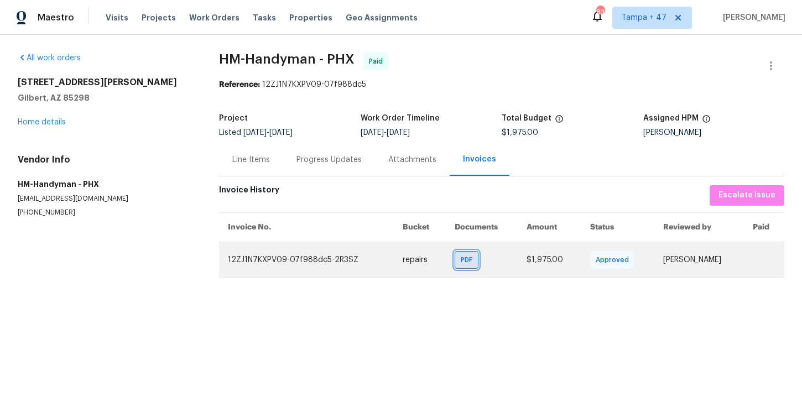
click at [461, 264] on span "PDF" at bounding box center [469, 260] width 16 height 11
